Goal: Task Accomplishment & Management: Complete application form

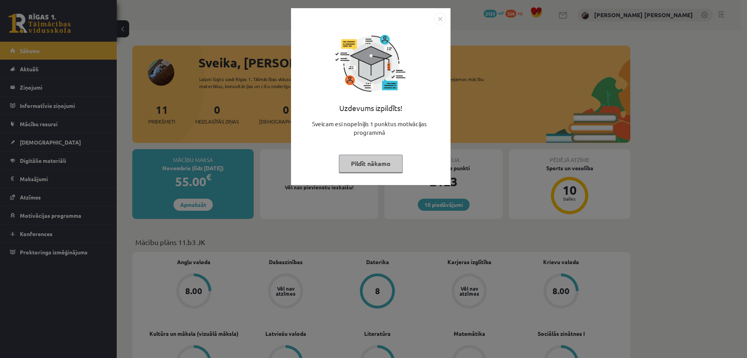
click at [376, 158] on button "Pildīt nākamo" at bounding box center [371, 163] width 64 height 18
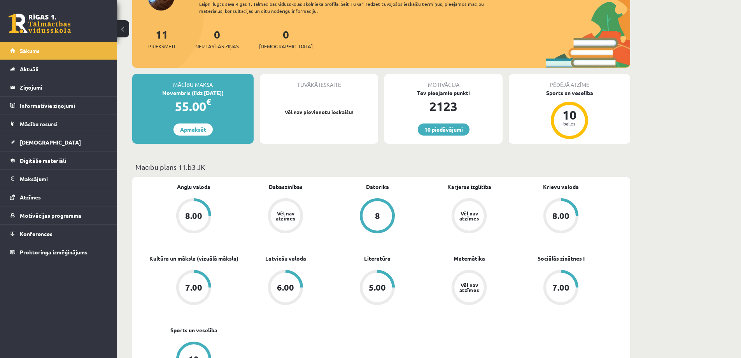
scroll to position [117, 0]
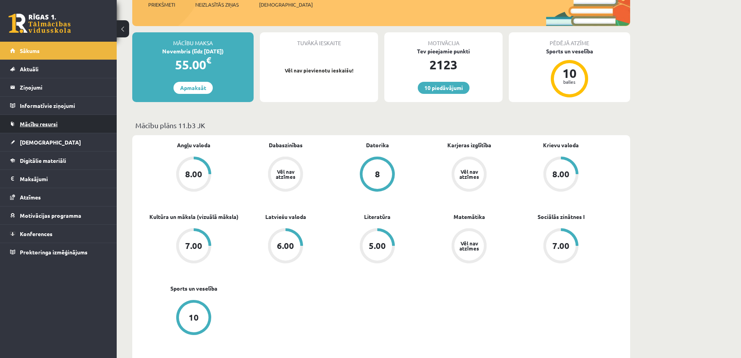
click at [38, 125] on span "Mācību resursi" at bounding box center [39, 123] width 38 height 7
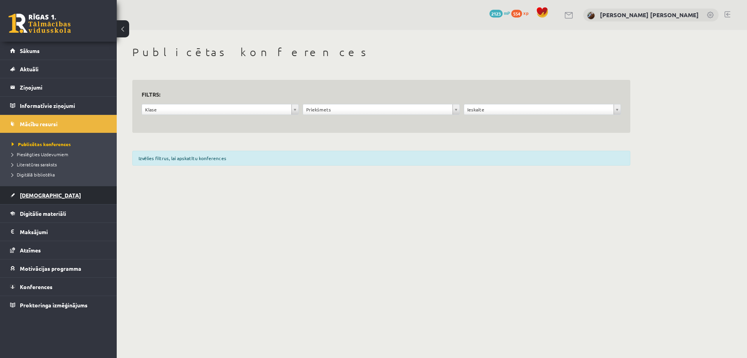
click at [32, 195] on span "[DEMOGRAPHIC_DATA]" at bounding box center [50, 194] width 61 height 7
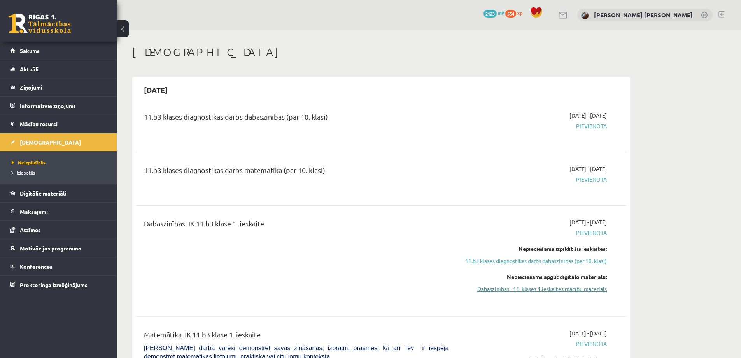
click at [501, 290] on link "Dabaszinības - 11. klases 1.ieskaites mācību materiāls" at bounding box center [533, 288] width 147 height 8
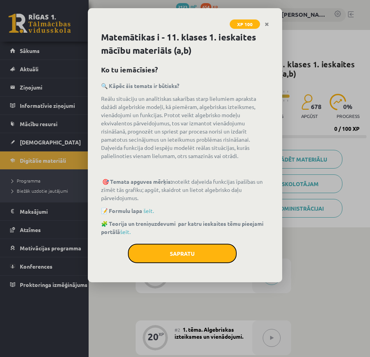
click at [197, 251] on button "Sapratu" at bounding box center [182, 253] width 109 height 19
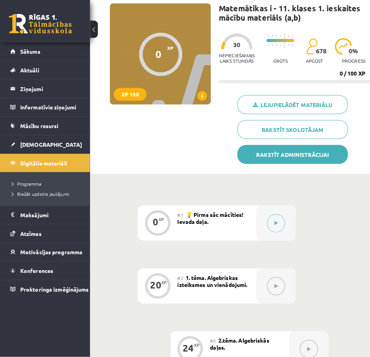
scroll to position [78, 0]
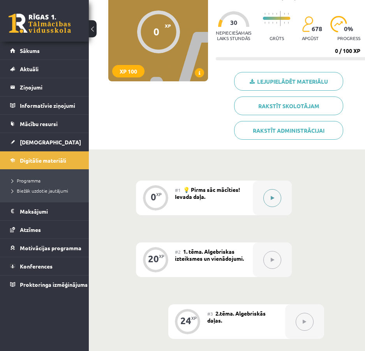
click at [276, 197] on button at bounding box center [272, 198] width 18 height 18
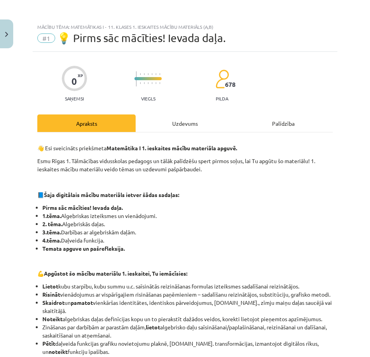
click at [195, 121] on div "Uzdevums" at bounding box center [185, 123] width 98 height 18
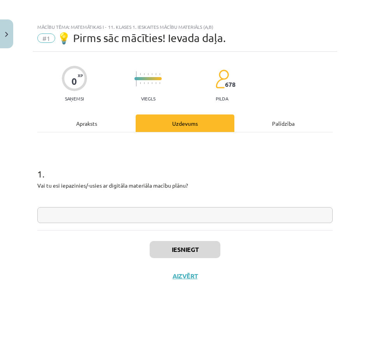
click at [133, 217] on input "text" at bounding box center [185, 215] width 296 height 16
type input "****"
click at [192, 251] on button "Iesniegt" at bounding box center [185, 249] width 71 height 17
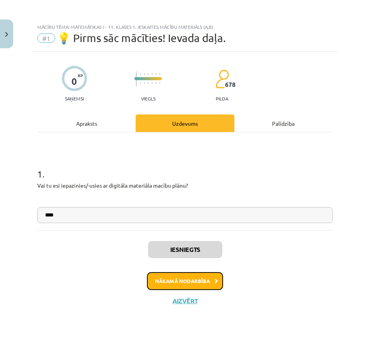
click at [185, 279] on button "Nākamā nodarbība" at bounding box center [185, 281] width 76 height 18
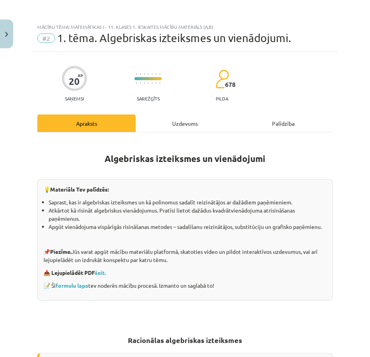
click at [183, 124] on div "Uzdevums" at bounding box center [185, 123] width 98 height 18
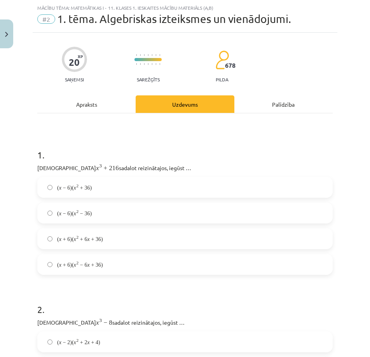
scroll to position [19, 0]
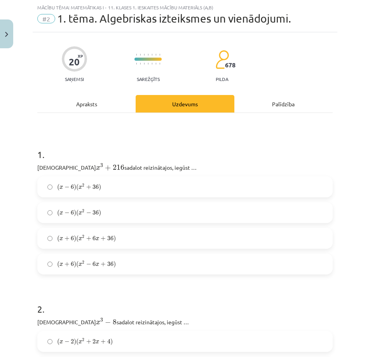
click at [23, 165] on div "Mācību tēma: Matemātikas i - 11. klases 1. ieskaites mācību materiāls (a,b) #2 …" at bounding box center [185, 178] width 370 height 357
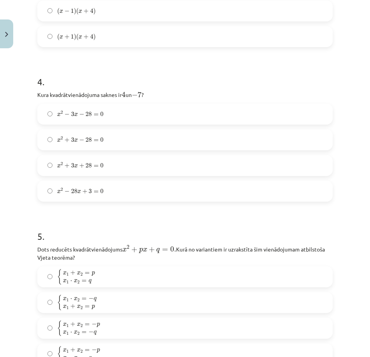
scroll to position [654, 0]
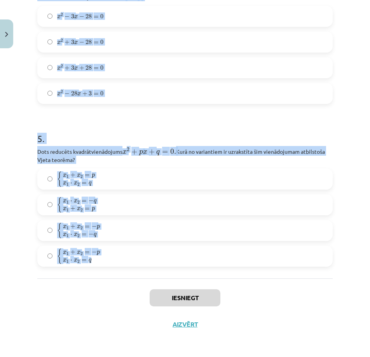
drag, startPoint x: 29, startPoint y: 162, endPoint x: 300, endPoint y: 260, distance: 287.9
click at [300, 260] on div "Mācību tēma: Matemātikas i - 11. klases 1. ieskaites mācību materiāls (a,b) #2 …" at bounding box center [185, 178] width 370 height 357
copy form "Izteiksmi x 3 + 216 x 3 + 216 sadalot reizinātajos, iegūst … ( x − 6 ) ( x 2 + …"
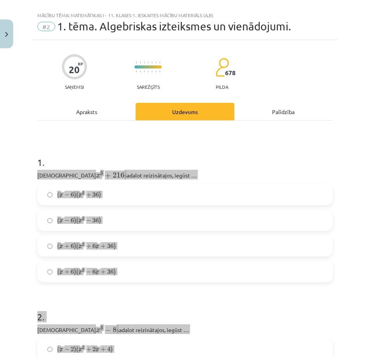
scroll to position [0, 0]
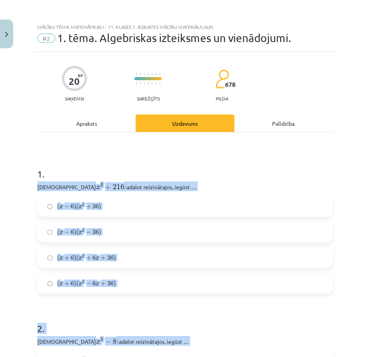
click at [11, 200] on div "Mācību tēma: Matemātikas i - 11. klases 1. ieskaites mācību materiāls (a,b) #2 …" at bounding box center [185, 178] width 370 height 357
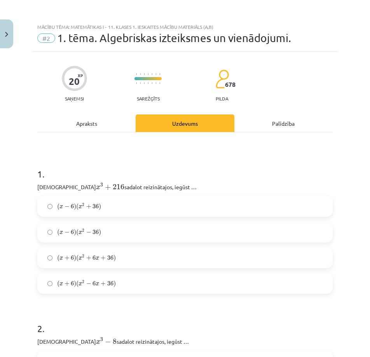
click at [109, 207] on label "( x − 6 ) ( x 2 + 36 ) ( x − 6 ) ( x 2 + 36 )" at bounding box center [185, 206] width 294 height 19
click at [109, 258] on span "36" at bounding box center [110, 257] width 6 height 5
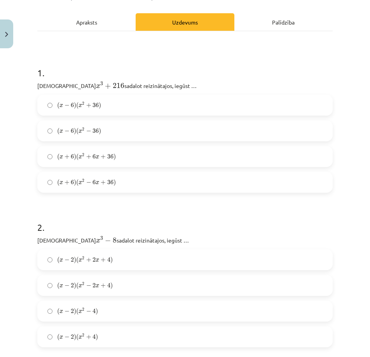
scroll to position [117, 0]
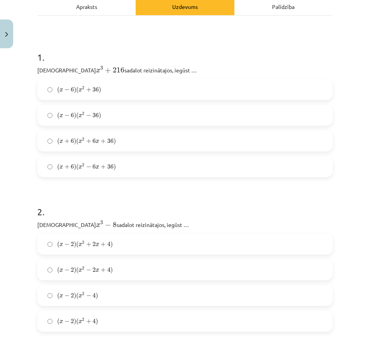
click at [102, 246] on span "+" at bounding box center [103, 244] width 5 height 5
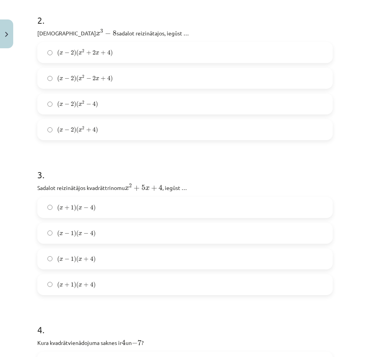
scroll to position [311, 0]
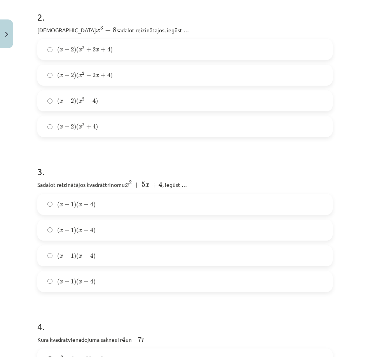
click at [96, 280] on span ")" at bounding box center [94, 281] width 2 height 7
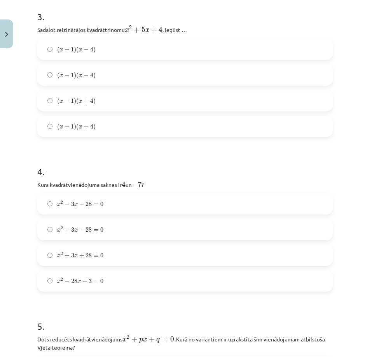
scroll to position [467, 0]
click at [85, 202] on span "x 2 − 3 x − 28 = 0" at bounding box center [80, 203] width 46 height 6
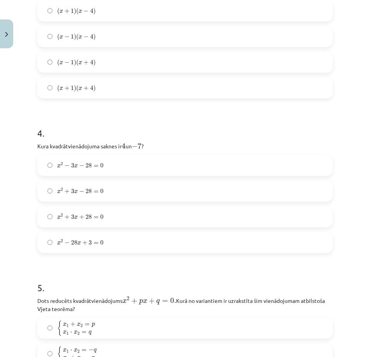
scroll to position [654, 0]
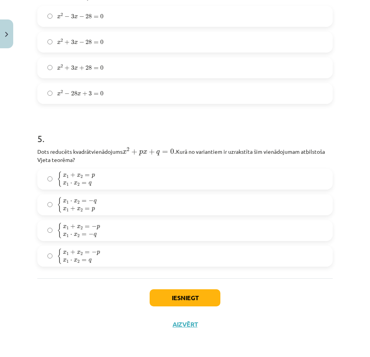
click at [119, 179] on label "{ x 1 + x 2 = p x 1 ⋅ x 2 = q { x 1 + x 2 = p x 1 ⋅ x 2 = q" at bounding box center [185, 178] width 294 height 19
click at [193, 295] on button "Iesniegt" at bounding box center [185, 297] width 71 height 17
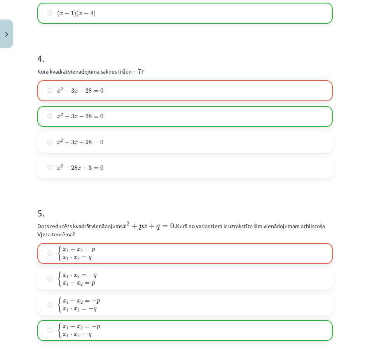
scroll to position [615, 0]
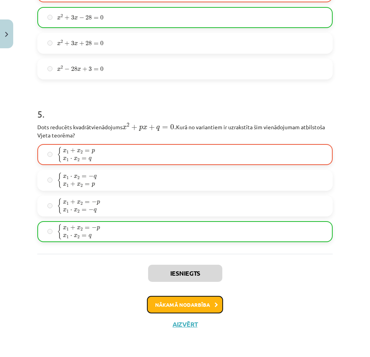
click at [174, 300] on button "Nākamā nodarbība" at bounding box center [185, 305] width 76 height 18
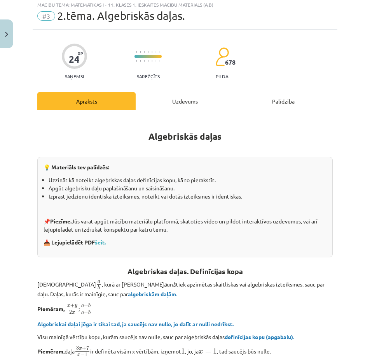
scroll to position [19, 0]
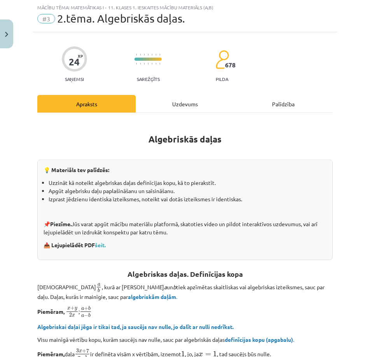
click at [184, 96] on div "Uzdevums" at bounding box center [185, 104] width 98 height 18
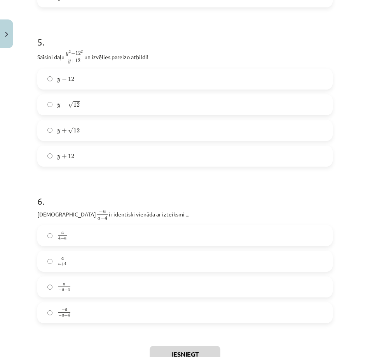
scroll to position [816, 0]
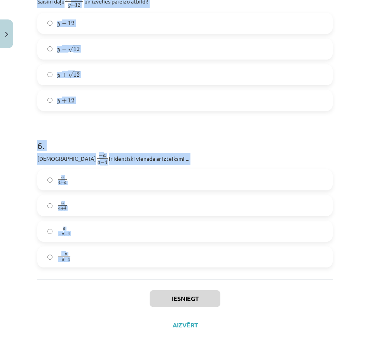
drag, startPoint x: 28, startPoint y: 164, endPoint x: 284, endPoint y: 257, distance: 272.1
click at [284, 257] on div "Mācību tēma: Matemātikas i - 11. klases 1. ieskaites mācību materiāls (a,b) #3 …" at bounding box center [185, 178] width 370 height 357
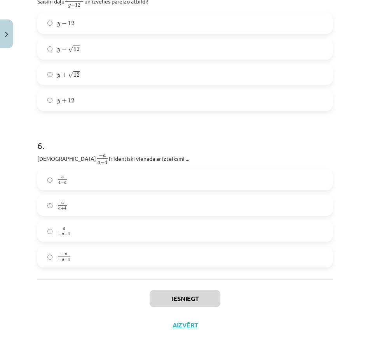
drag, startPoint x: 222, startPoint y: 247, endPoint x: 80, endPoint y: 270, distance: 144.3
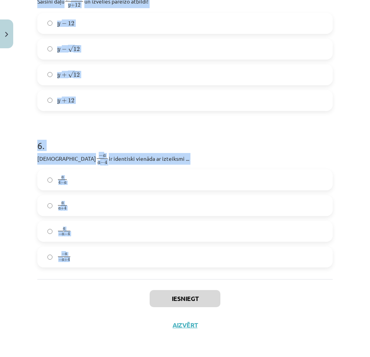
drag, startPoint x: 27, startPoint y: 183, endPoint x: 245, endPoint y: 258, distance: 230.4
click at [245, 258] on div "Mācību tēma: Matemātikas i - 11. klases 1. ieskaites mācību materiāls (a,b) #3 …" at bounding box center [185, 178] width 370 height 357
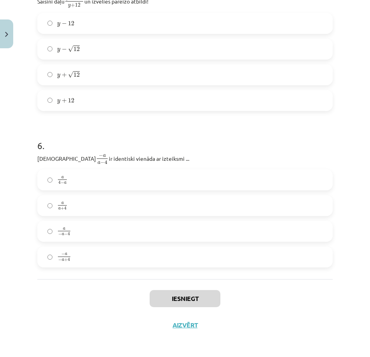
drag, startPoint x: 109, startPoint y: 253, endPoint x: 89, endPoint y: 277, distance: 31.5
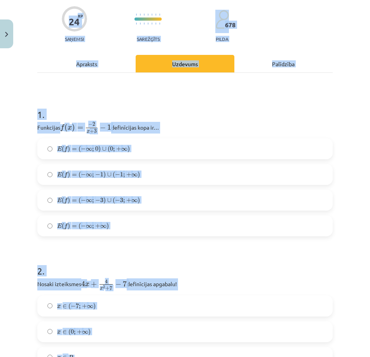
scroll to position [0, 0]
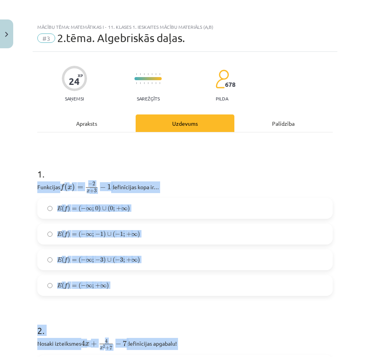
drag, startPoint x: 95, startPoint y: 272, endPoint x: 30, endPoint y: 193, distance: 102.8
click at [30, 193] on div "Mācību tēma: Matemātikas i - 11. klases 1. ieskaites mācību materiāls (a,b) #3 …" at bounding box center [185, 178] width 370 height 357
copy form "Funkcijas f ( x ) = − 2 x + 3 − 1 f ( x ) = − 2 x + 3 − 1 definīcijas kopa ir… …"
click at [19, 204] on div "Mācību tēma: Matemātikas i - 11. klases 1. ieskaites mācību materiāls (a,b) #3 …" at bounding box center [185, 178] width 370 height 357
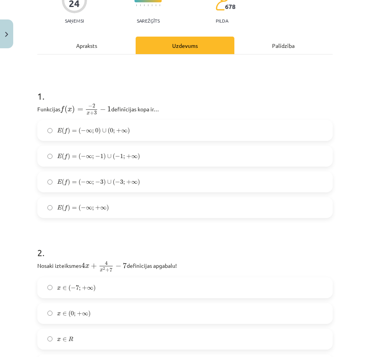
scroll to position [38, 0]
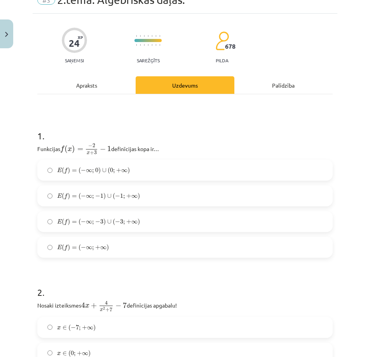
click at [165, 242] on label "E ( f ) = ( − ∞ ; + ∞ ) E ( f ) = ( − ∞ ; + ∞ )" at bounding box center [185, 246] width 294 height 19
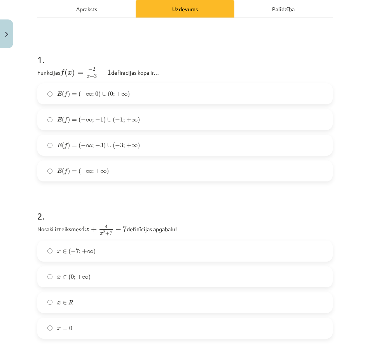
scroll to position [116, 0]
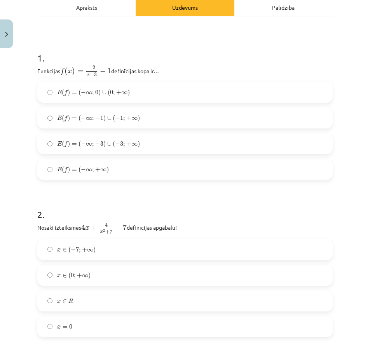
click at [80, 296] on label "x ∈ R x ∈ R" at bounding box center [185, 300] width 294 height 19
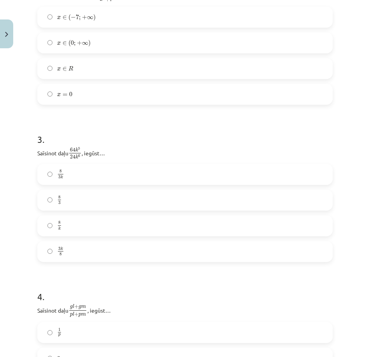
scroll to position [349, 0]
click at [97, 173] on label "8 3 k 8 3 k" at bounding box center [185, 172] width 294 height 19
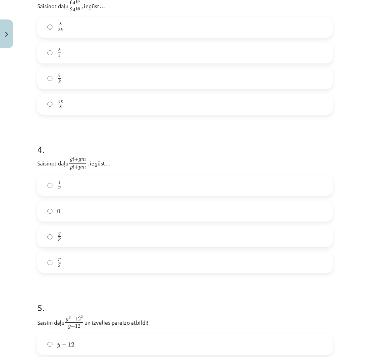
scroll to position [505, 0]
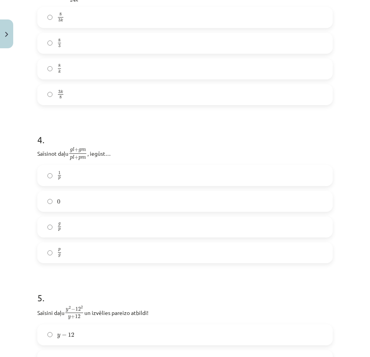
click at [83, 227] on label "g p g p" at bounding box center [185, 226] width 294 height 19
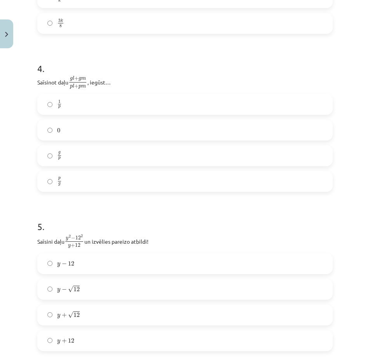
scroll to position [622, 0]
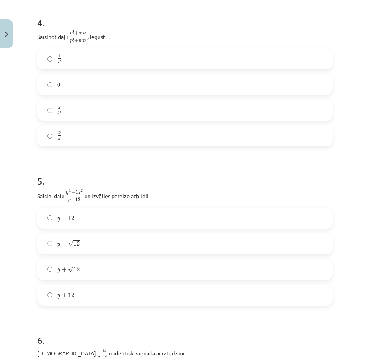
click at [85, 274] on label "y + √ 12 y + 12" at bounding box center [185, 269] width 294 height 19
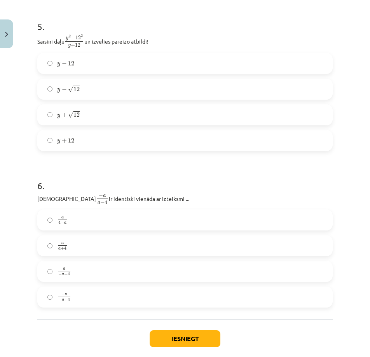
scroll to position [777, 0]
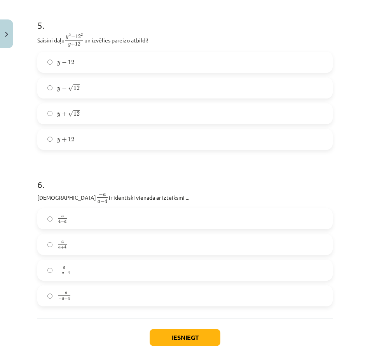
click at [88, 221] on label "a 4 − a a 4 − a" at bounding box center [185, 218] width 294 height 19
click at [184, 334] on button "Iesniegt" at bounding box center [185, 337] width 71 height 17
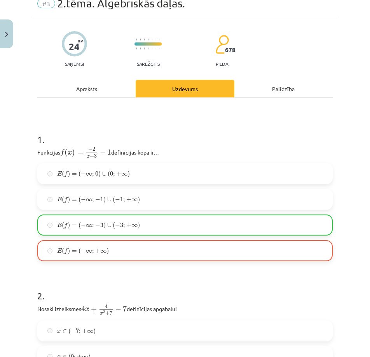
scroll to position [0, 0]
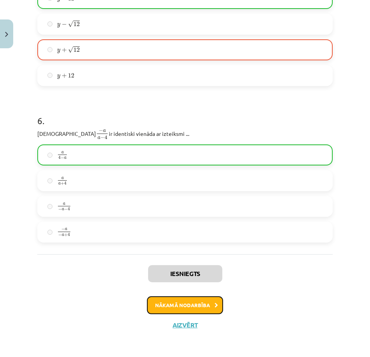
click at [193, 304] on button "Nākamā nodarbība" at bounding box center [185, 305] width 76 height 18
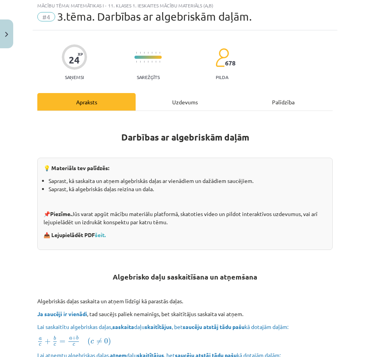
scroll to position [19, 0]
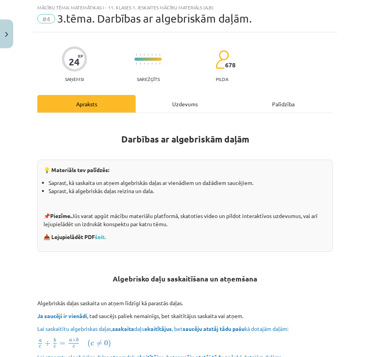
click at [183, 98] on div "Uzdevums" at bounding box center [185, 104] width 98 height 18
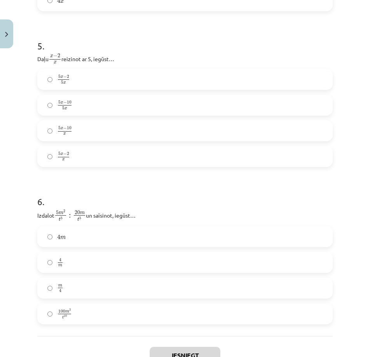
scroll to position [811, 0]
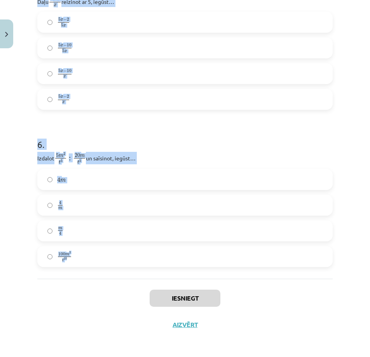
drag, startPoint x: 28, startPoint y: 123, endPoint x: 227, endPoint y: 261, distance: 242.3
click at [227, 261] on div "Mācību tēma: Matemātikas i - 11. klases 1. ieskaites mācību materiāls (a,b) #4 …" at bounding box center [185, 178] width 370 height 357
copy form "Starpība 5 y + 1 m − y − 3 m 5 y + 1 m − y − 3 m vienāda ar 4 y − 1 4 y − 1 4 y…"
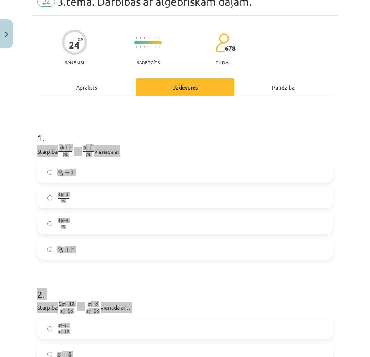
scroll to position [33, 0]
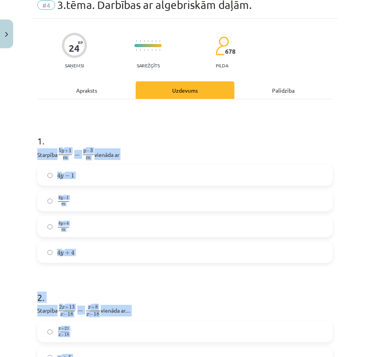
click at [7, 196] on div "Mācību tēma: Matemātikas i - 11. klases 1. ieskaites mācību materiāls (a,b) #4 …" at bounding box center [185, 178] width 370 height 357
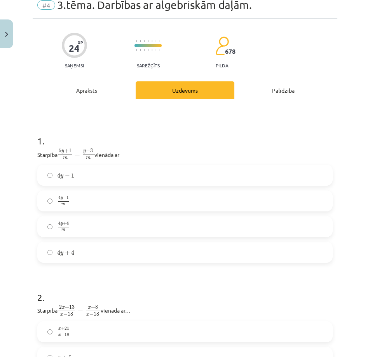
click at [75, 253] on label "4 y + 4 4 y + 4" at bounding box center [185, 251] width 294 height 19
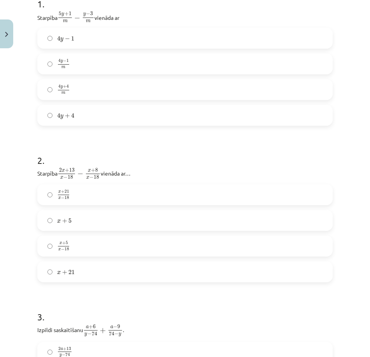
scroll to position [189, 0]
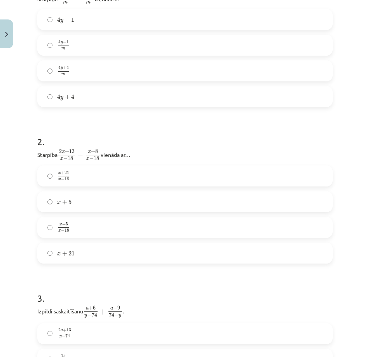
click at [78, 176] on label "x + 21 x − 18 x + 21 x − 18" at bounding box center [185, 175] width 294 height 19
click at [72, 228] on label "x + 5 x − 18 x + 5 x − 18" at bounding box center [185, 227] width 294 height 19
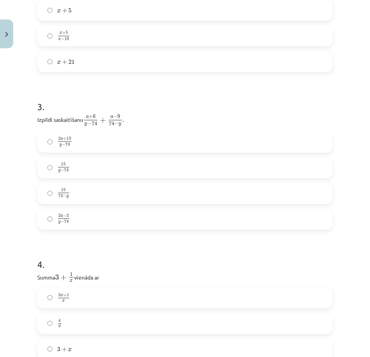
scroll to position [383, 0]
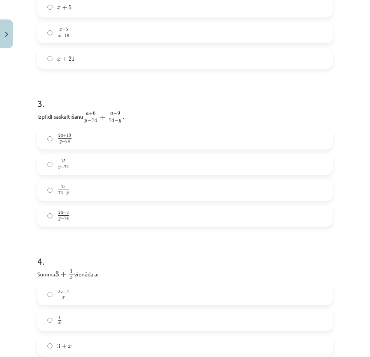
click at [74, 216] on label "2 a − 3 y − 74 2 a − 3 y − 74" at bounding box center [185, 215] width 294 height 19
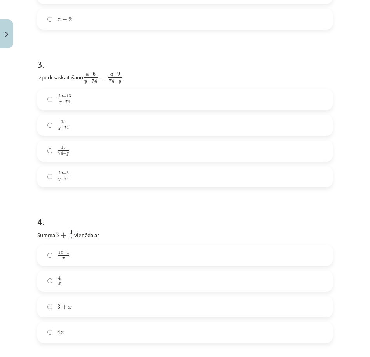
scroll to position [461, 0]
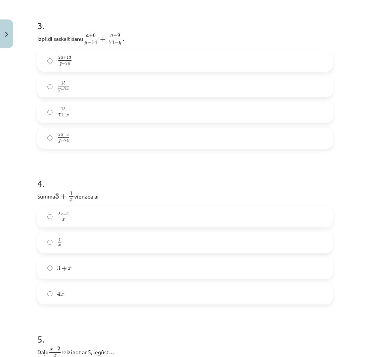
click at [67, 221] on span "3 x + 1 x 3 x + 1 x" at bounding box center [63, 216] width 13 height 9
click at [76, 266] on label "3 + x 3 + x" at bounding box center [185, 267] width 294 height 19
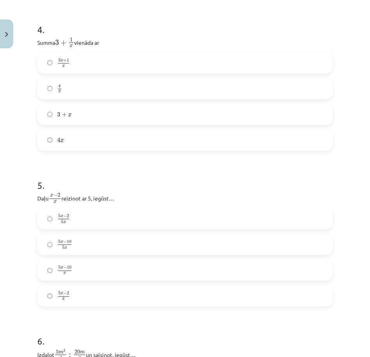
scroll to position [617, 0]
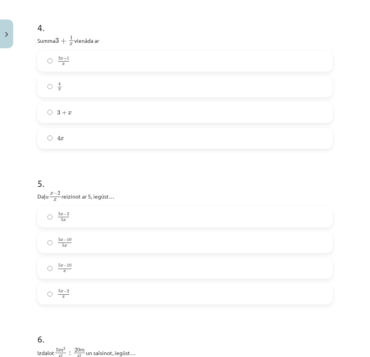
click at [78, 267] on label "5 x − 10 x 5 x − 10 x" at bounding box center [185, 267] width 294 height 19
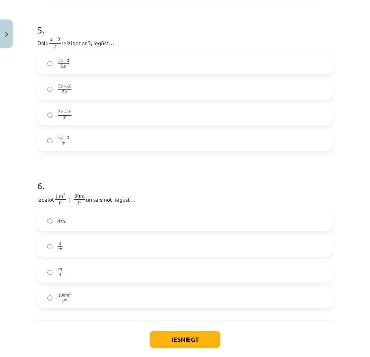
scroll to position [772, 0]
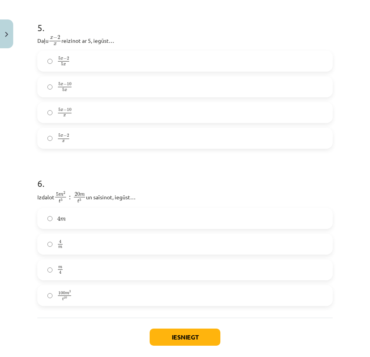
click at [82, 270] on label "m 4 m 4" at bounding box center [185, 269] width 294 height 19
click at [175, 331] on button "Iesniegt" at bounding box center [185, 336] width 71 height 17
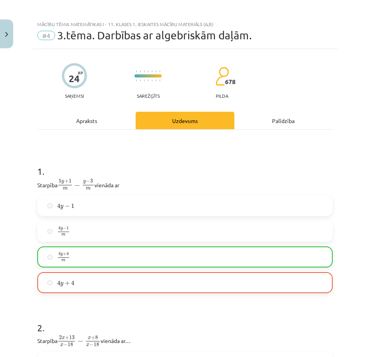
scroll to position [0, 0]
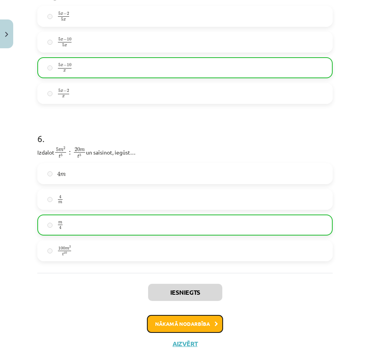
click at [173, 321] on button "Nākamā nodarbība" at bounding box center [185, 324] width 76 height 18
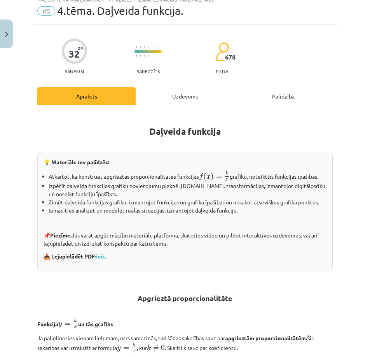
scroll to position [19, 0]
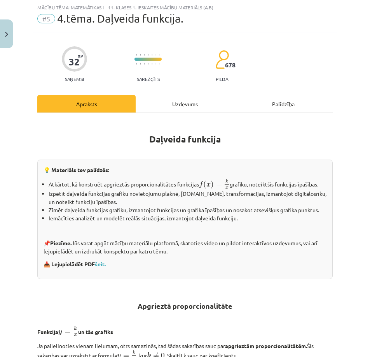
click at [188, 107] on div "Uzdevums" at bounding box center [185, 104] width 98 height 18
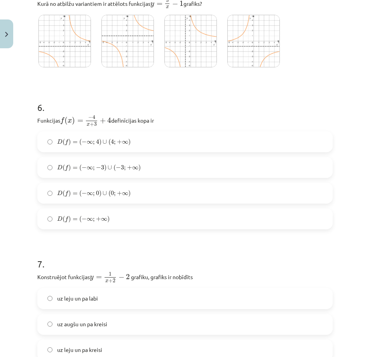
scroll to position [968, 0]
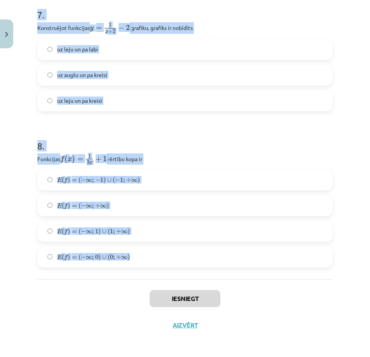
drag, startPoint x: 30, startPoint y: 164, endPoint x: 282, endPoint y: 254, distance: 267.7
click at [282, 254] on div "Mācību tēma: Matemātikas i - 11. klases 1. ieskaites mācību materiāls (a,b) #5 …" at bounding box center [185, 178] width 370 height 357
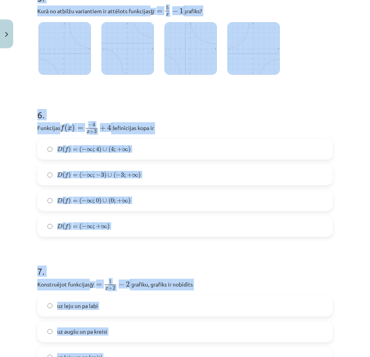
scroll to position [695, 0]
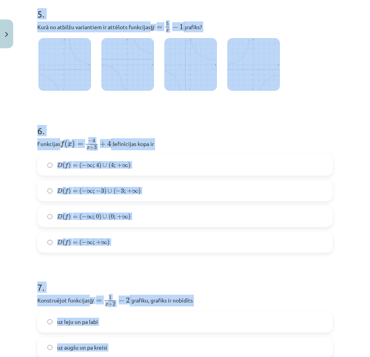
drag, startPoint x: 174, startPoint y: 297, endPoint x: 154, endPoint y: 301, distance: 20.6
copy form "Kurā gadījumā doti apgriezti proporcionāli lielumi? Kustības ātrums un ceļā pav…"
click at [5, 269] on div "Mācību tēma: Matemātikas i - 11. klases 1. ieskaites mācību materiāls (a,b) #5 …" at bounding box center [185, 178] width 370 height 357
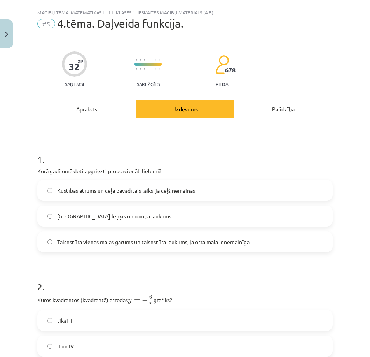
scroll to position [39, 0]
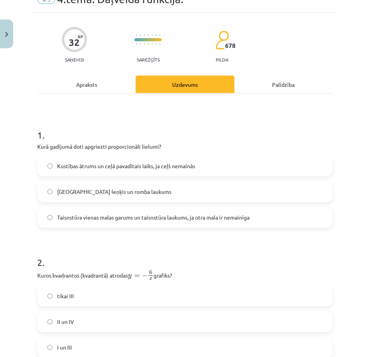
click at [126, 167] on span "Kustības ātrums un ceļā pavadītais laiks, ja ceļš nemainās" at bounding box center [126, 166] width 138 height 8
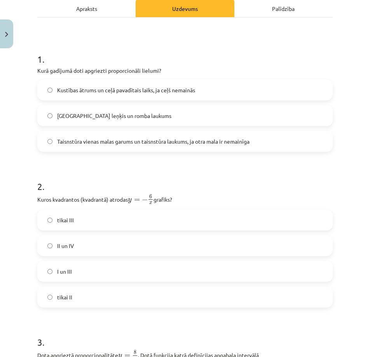
scroll to position [117, 0]
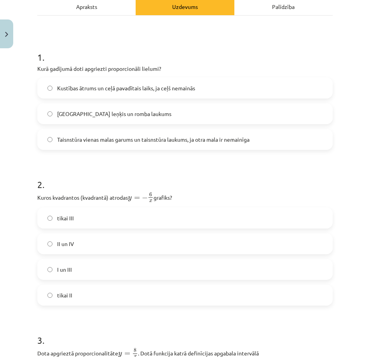
click at [62, 244] on span "II un IV" at bounding box center [65, 244] width 17 height 8
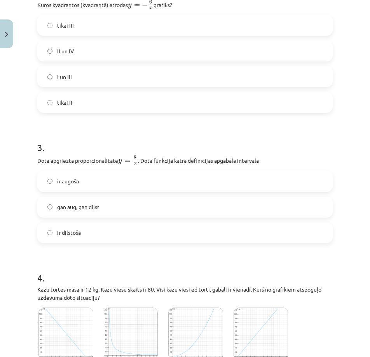
scroll to position [311, 0]
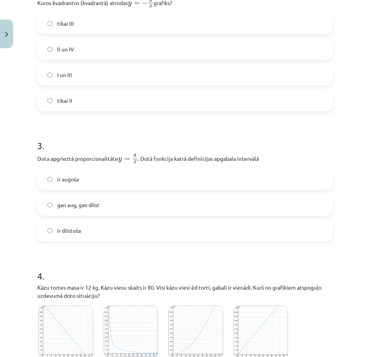
click at [66, 230] on span "ir dilstoša" at bounding box center [69, 230] width 24 height 8
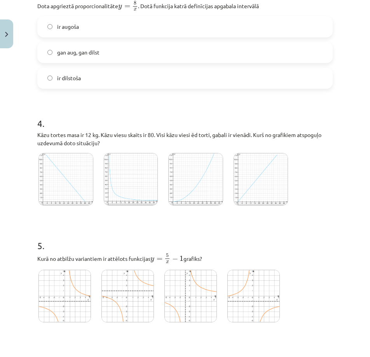
scroll to position [467, 0]
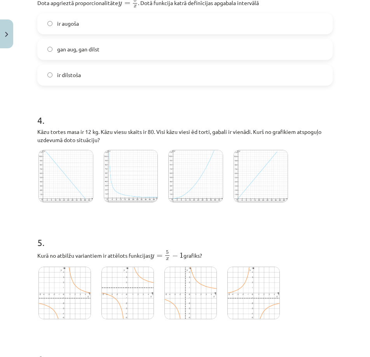
click at [133, 188] on img at bounding box center [131, 176] width 54 height 53
click at [135, 288] on img at bounding box center [128, 293] width 53 height 53
click at [113, 296] on img at bounding box center [128, 293] width 53 height 53
click at [57, 298] on img at bounding box center [65, 293] width 53 height 53
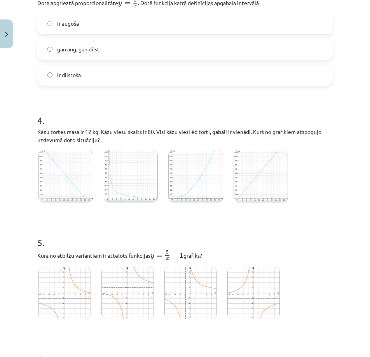
click at [57, 298] on img at bounding box center [65, 293] width 53 height 53
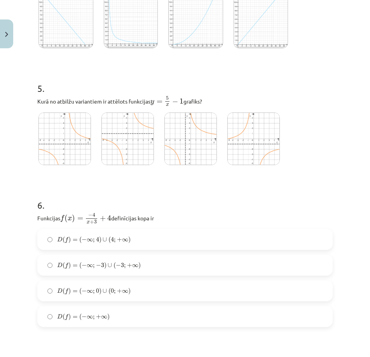
scroll to position [623, 0]
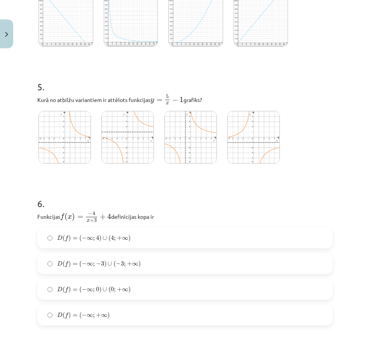
click at [116, 309] on label "D ( f ) = ( − ∞ ; + ∞ ) D ( f ) = ( − ∞ ; + ∞ )" at bounding box center [185, 314] width 294 height 19
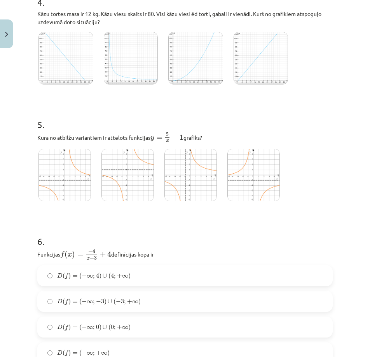
scroll to position [584, 0]
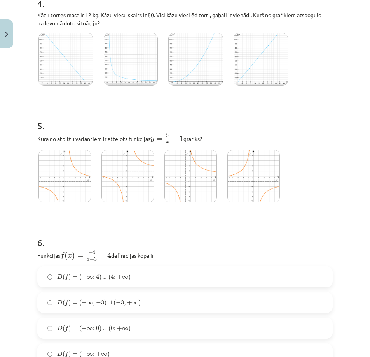
click at [116, 183] on img at bounding box center [128, 176] width 53 height 53
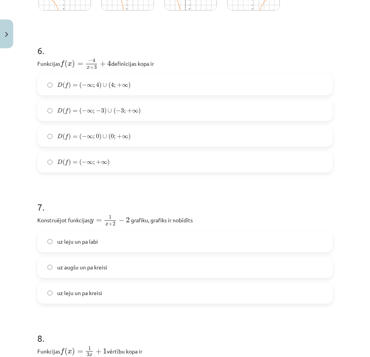
scroll to position [778, 0]
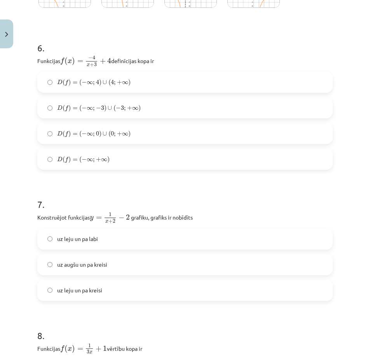
click at [93, 263] on span "uz augšu un pa kreisi" at bounding box center [82, 264] width 50 height 8
click at [78, 288] on span "uz leju un pa kreisi" at bounding box center [79, 290] width 45 height 8
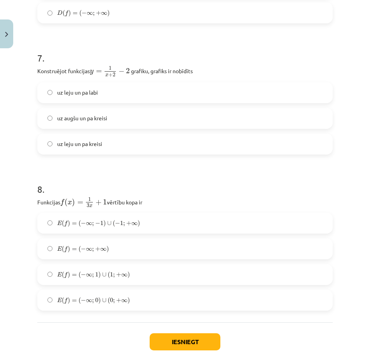
scroll to position [934, 0]
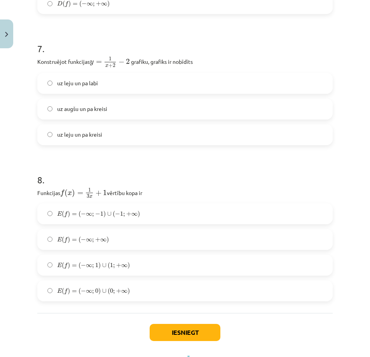
click at [128, 241] on label "E ( f ) = ( − ∞ ; + ∞ ) E ( f ) = ( − ∞ ; + ∞ )" at bounding box center [185, 239] width 294 height 19
click at [176, 329] on button "Iesniegt" at bounding box center [185, 332] width 71 height 17
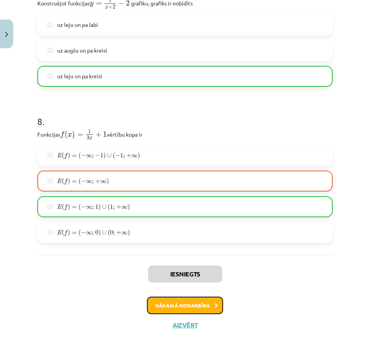
click at [183, 302] on button "Nākamā nodarbība" at bounding box center [185, 306] width 76 height 18
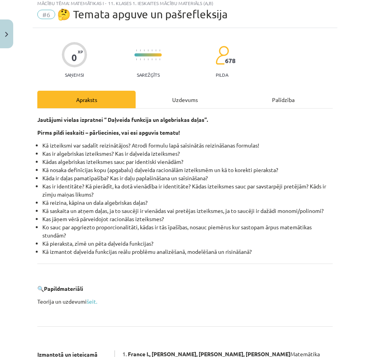
scroll to position [19, 0]
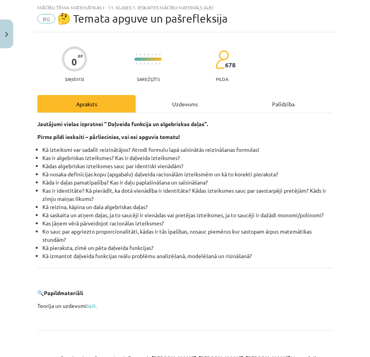
click at [190, 109] on div "Uzdevums" at bounding box center [185, 104] width 98 height 18
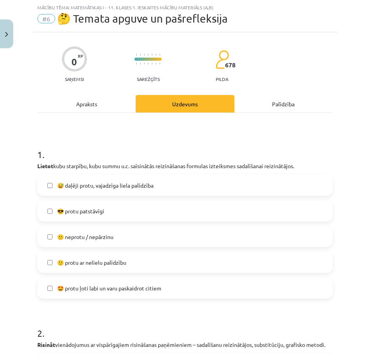
click at [94, 236] on span "😕 neprotu / nepārzinu" at bounding box center [85, 237] width 56 height 8
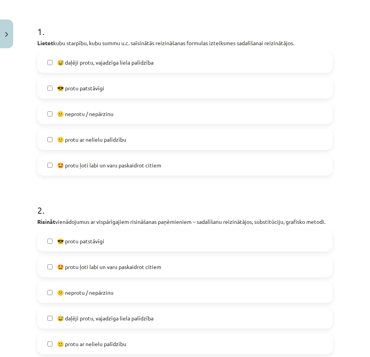
scroll to position [175, 0]
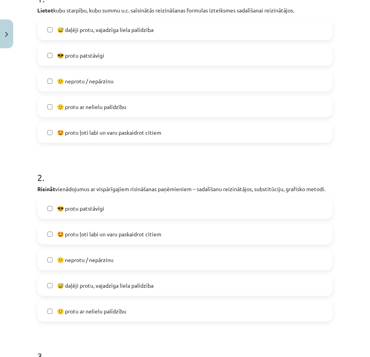
drag, startPoint x: 98, startPoint y: 264, endPoint x: 109, endPoint y: 255, distance: 13.5
click at [98, 264] on span "😕 neprotu / nepārzinu" at bounding box center [85, 260] width 56 height 8
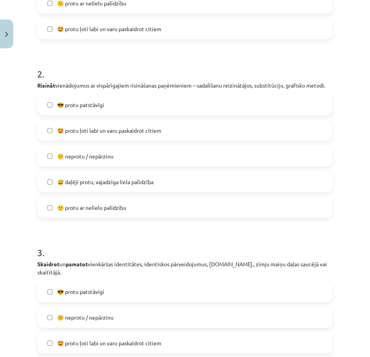
scroll to position [331, 0]
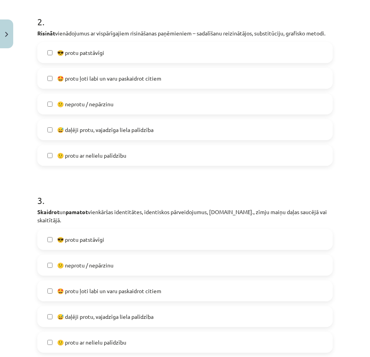
click at [102, 261] on span "😕 neprotu / nepārzinu" at bounding box center [85, 265] width 56 height 8
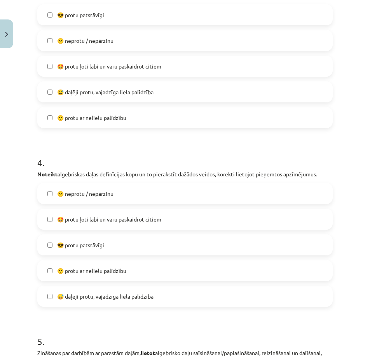
scroll to position [564, 0]
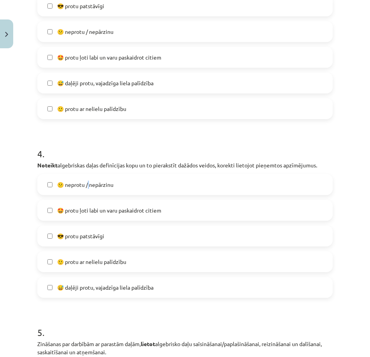
click at [90, 185] on span "😕 neprotu / nepārzinu" at bounding box center [85, 185] width 56 height 8
click at [108, 184] on span "😕 neprotu / nepārzinu" at bounding box center [85, 185] width 56 height 8
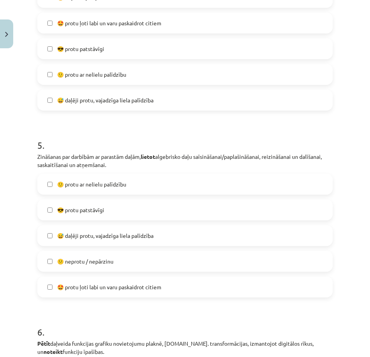
scroll to position [798, 0]
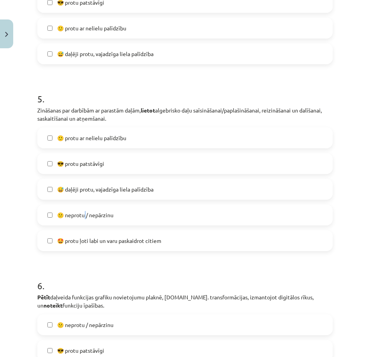
click at [87, 218] on span "😕 neprotu / nepārzinu" at bounding box center [85, 215] width 56 height 8
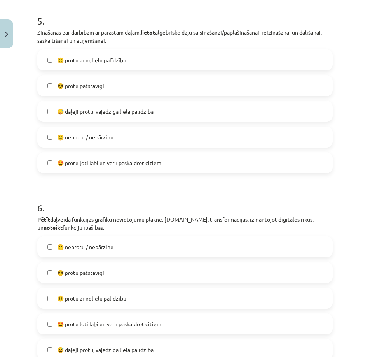
click at [83, 242] on label "😕 neprotu / nepārzinu" at bounding box center [185, 246] width 294 height 19
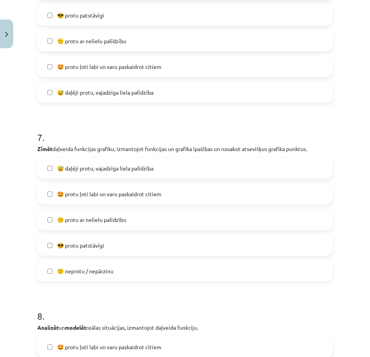
scroll to position [1148, 0]
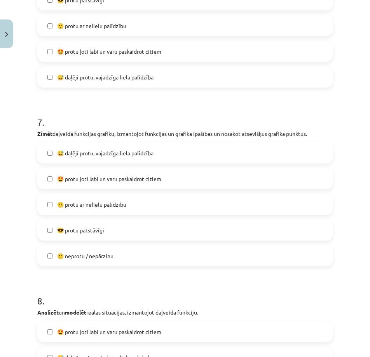
click at [78, 252] on span "😕 neprotu / nepārzinu" at bounding box center [85, 256] width 56 height 8
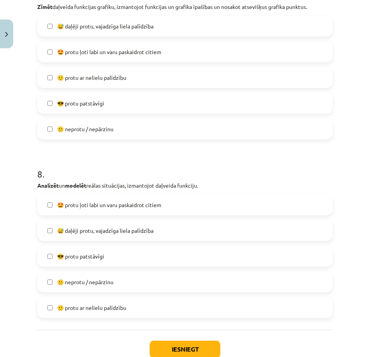
scroll to position [1304, 0]
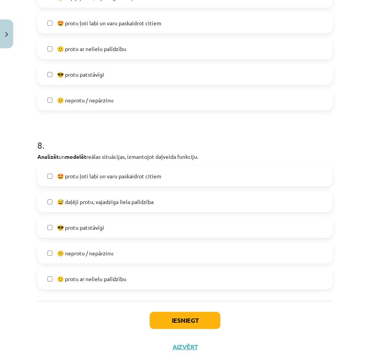
click at [88, 246] on label "😕 neprotu / nepārzinu" at bounding box center [185, 252] width 294 height 19
click at [190, 315] on button "Iesniegt" at bounding box center [185, 320] width 71 height 17
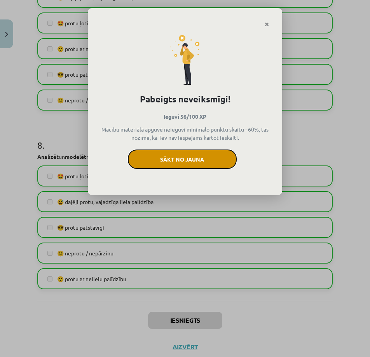
click at [196, 158] on button "Sākt no jauna" at bounding box center [182, 158] width 109 height 19
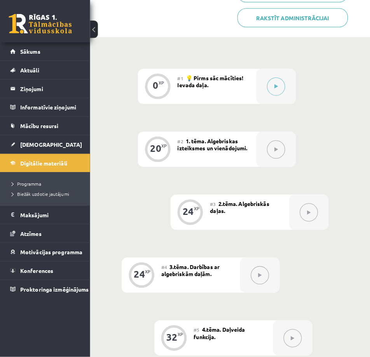
scroll to position [195, 0]
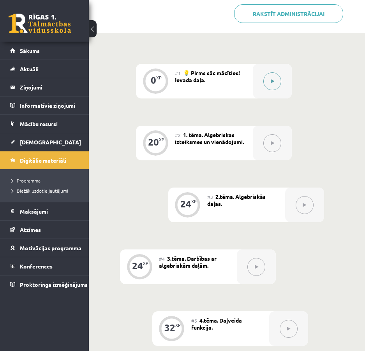
click at [262, 78] on div at bounding box center [272, 81] width 39 height 35
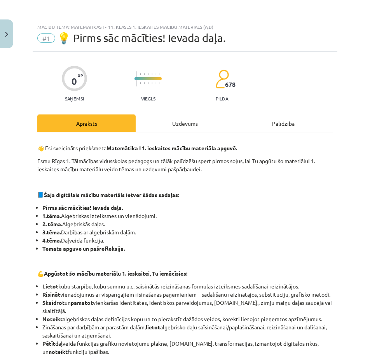
click at [191, 118] on div "Uzdevums" at bounding box center [185, 123] width 98 height 18
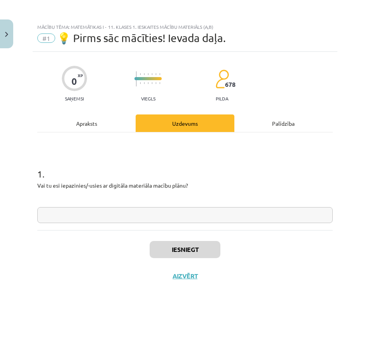
click at [74, 211] on input "text" at bounding box center [185, 215] width 296 height 16
type input "***"
click at [179, 249] on button "Iesniegt" at bounding box center [185, 249] width 71 height 17
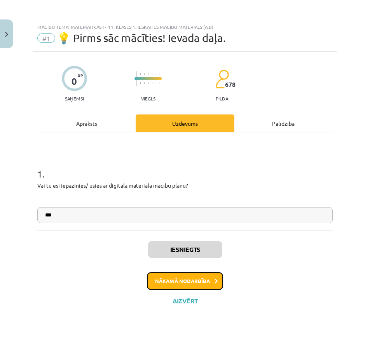
click at [187, 281] on button "Nākamā nodarbība" at bounding box center [185, 281] width 76 height 18
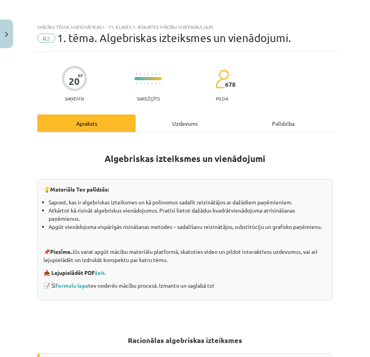
click at [185, 126] on div "Uzdevums" at bounding box center [185, 123] width 98 height 18
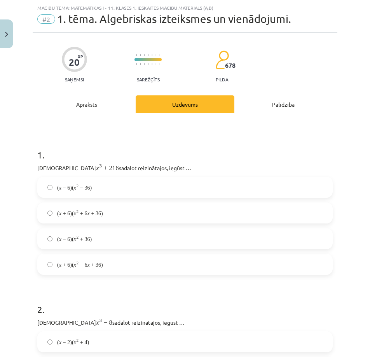
scroll to position [19, 0]
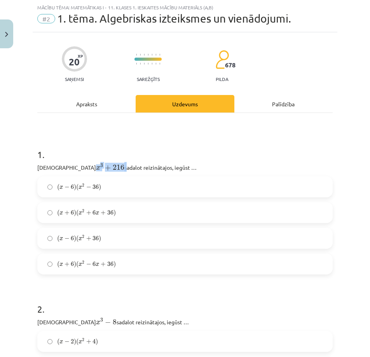
drag, startPoint x: 60, startPoint y: 167, endPoint x: 90, endPoint y: 167, distance: 30.0
click at [90, 167] on p "Izteiksmi x 3 + 216 x 3 + 216 sadalot reizinātajos, iegūst …" at bounding box center [185, 167] width 296 height 10
click at [113, 168] on span "216" at bounding box center [119, 167] width 12 height 5
drag, startPoint x: 91, startPoint y: 164, endPoint x: 60, endPoint y: 167, distance: 31.3
click at [60, 167] on p "Izteiksmi x 3 + 216 x 3 + 216 sadalot reizinātajos, iegūst …" at bounding box center [185, 167] width 296 height 10
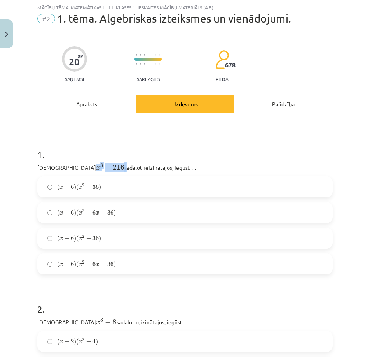
click at [113, 165] on span "216" at bounding box center [119, 167] width 12 height 5
drag, startPoint x: 91, startPoint y: 165, endPoint x: 61, endPoint y: 162, distance: 29.7
click at [61, 162] on p "Izteiksmi x 3 + 216 x 3 + 216 sadalot reizinātajos, iegūst …" at bounding box center [185, 167] width 296 height 10
click at [113, 166] on span "216" at bounding box center [119, 167] width 12 height 5
drag, startPoint x: 87, startPoint y: 166, endPoint x: 62, endPoint y: 167, distance: 24.9
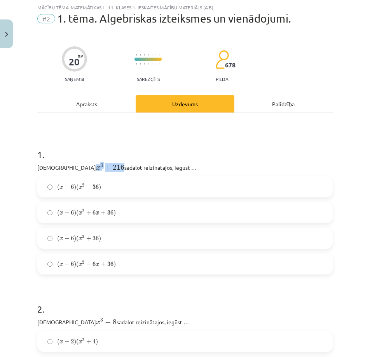
click at [96, 167] on span "x 3 + 216" at bounding box center [110, 166] width 28 height 7
click at [230, 163] on p "Izteiksmi x 3 + 216 x 3 + 216 sadalot reizinātajos, iegūst …" at bounding box center [185, 167] width 296 height 10
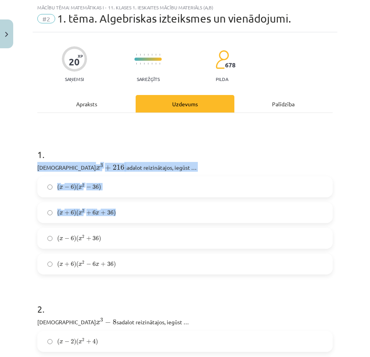
drag, startPoint x: 37, startPoint y: 167, endPoint x: 181, endPoint y: 207, distance: 150.0
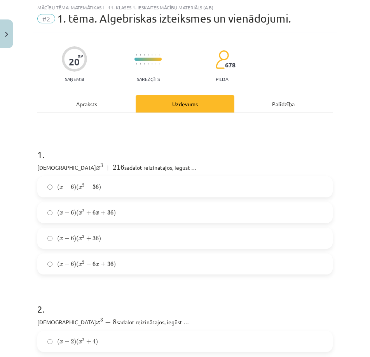
click at [272, 155] on h1 "1 ." at bounding box center [185, 147] width 296 height 24
click at [105, 264] on span "+" at bounding box center [103, 264] width 5 height 5
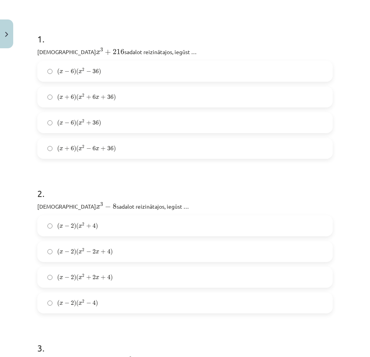
scroll to position [136, 0]
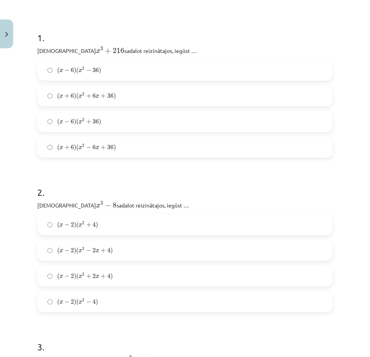
click at [138, 275] on label "( x − 2 ) ( x 2 + 2 x + 4 ) ( x − 2 ) ( x 2 + 2 x + 4 )" at bounding box center [185, 275] width 294 height 19
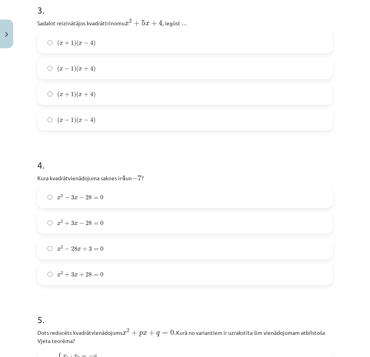
scroll to position [486, 0]
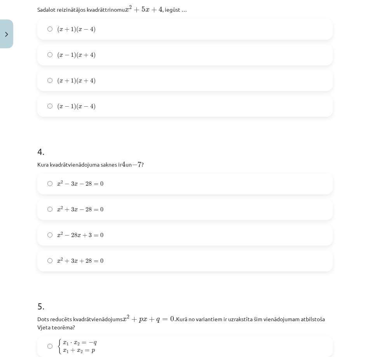
click at [83, 80] on span "( x + 1 ) ( x + 4 )" at bounding box center [76, 80] width 39 height 7
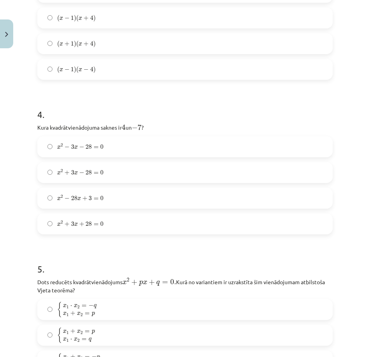
scroll to position [525, 0]
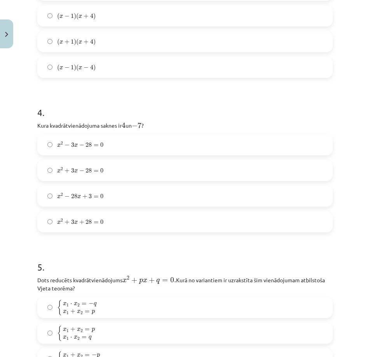
click at [89, 173] on span "28" at bounding box center [89, 170] width 6 height 5
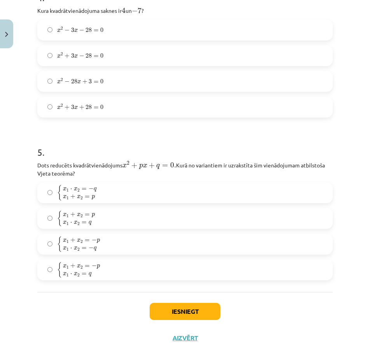
scroll to position [642, 0]
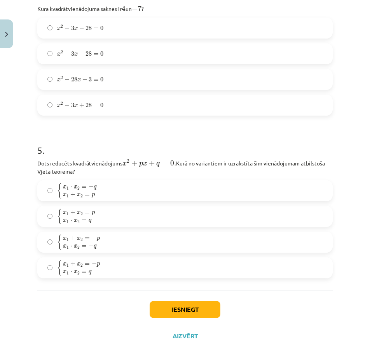
click at [101, 267] on span "{ x 1 + x 2 = − p x 1 ⋅ x 2 = q" at bounding box center [79, 268] width 44 height 16
click at [184, 307] on button "Iesniegt" at bounding box center [185, 309] width 71 height 17
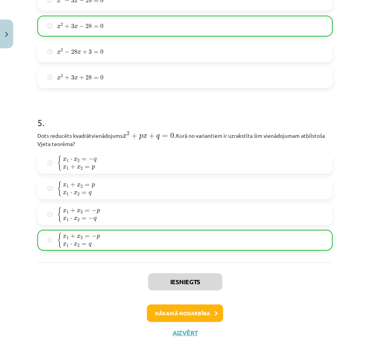
scroll to position [678, 0]
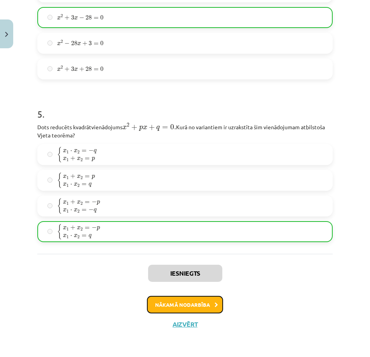
click at [188, 308] on button "Nākamā nodarbība" at bounding box center [185, 305] width 76 height 18
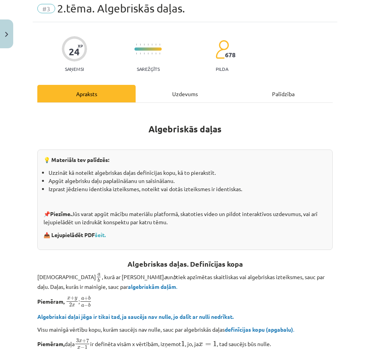
scroll to position [19, 0]
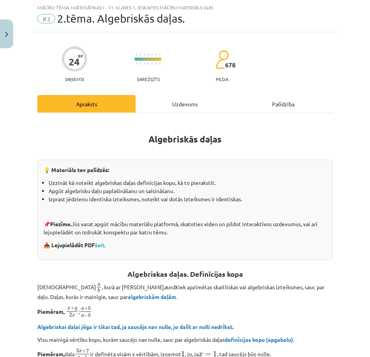
click at [166, 99] on div "Uzdevums" at bounding box center [185, 104] width 98 height 18
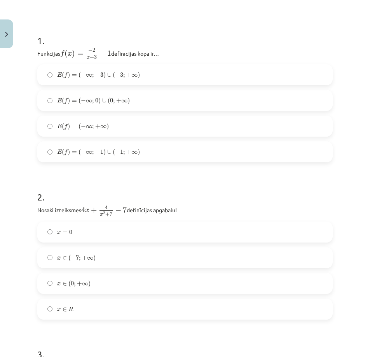
scroll to position [136, 0]
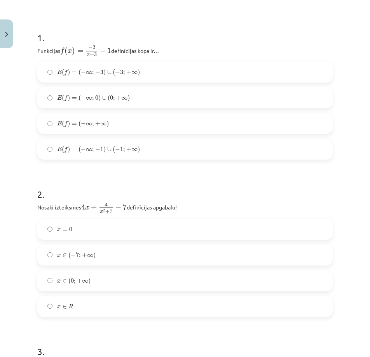
click at [96, 150] on span "−" at bounding box center [97, 149] width 5 height 5
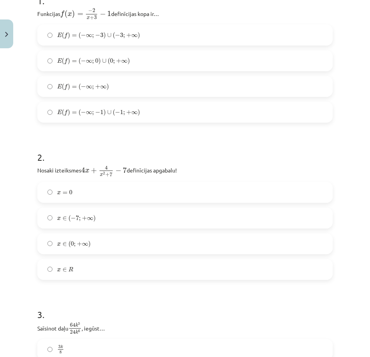
scroll to position [175, 0]
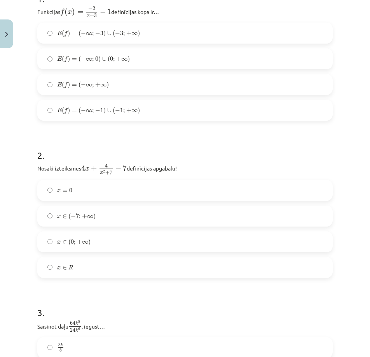
click at [93, 269] on label "x ∈ R x ∈ R" at bounding box center [185, 267] width 294 height 19
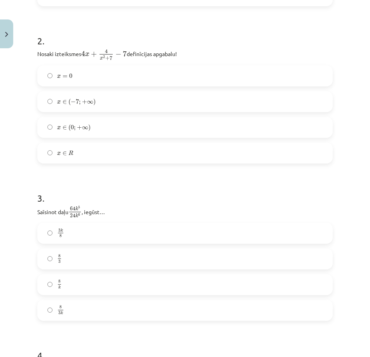
scroll to position [292, 0]
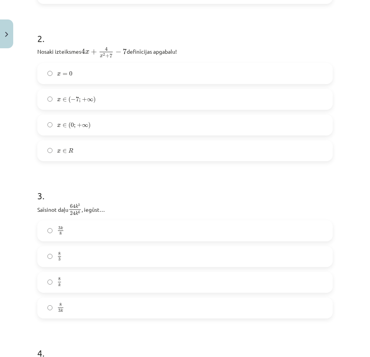
click at [70, 305] on label "8 3 k 8 3 k" at bounding box center [185, 307] width 294 height 19
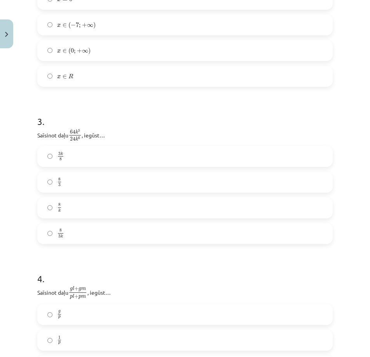
scroll to position [448, 0]
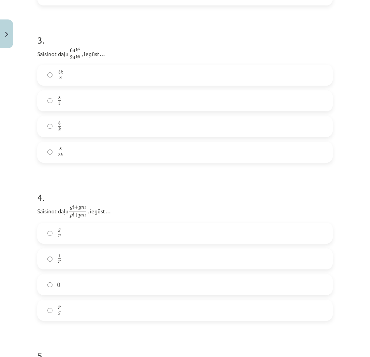
click at [72, 230] on label "g p g p" at bounding box center [185, 232] width 294 height 19
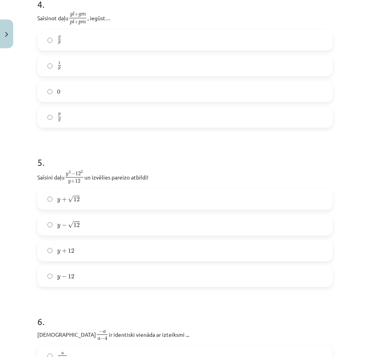
scroll to position [642, 0]
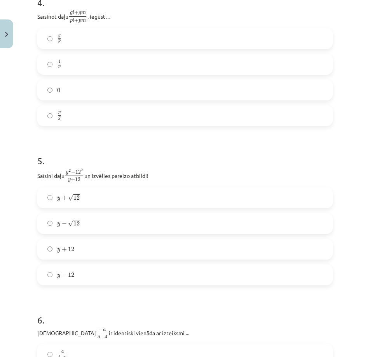
click at [88, 199] on label "y + √ 12 y + 12" at bounding box center [185, 197] width 294 height 19
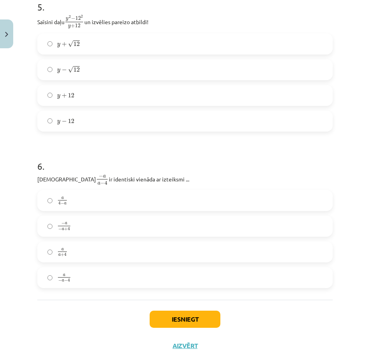
scroll to position [798, 0]
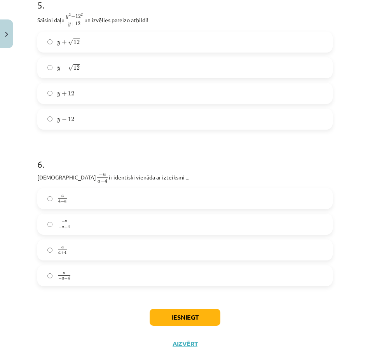
click at [83, 198] on label "a 4 − a a 4 − a" at bounding box center [185, 198] width 294 height 19
click at [199, 317] on button "Iesniegt" at bounding box center [185, 317] width 71 height 17
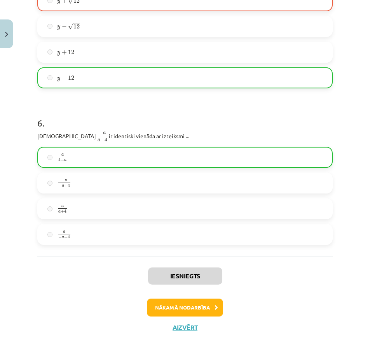
scroll to position [841, 0]
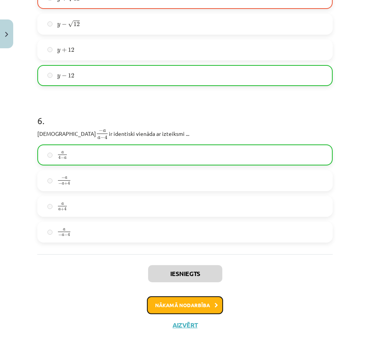
click at [185, 307] on button "Nākamā nodarbība" at bounding box center [185, 305] width 76 height 18
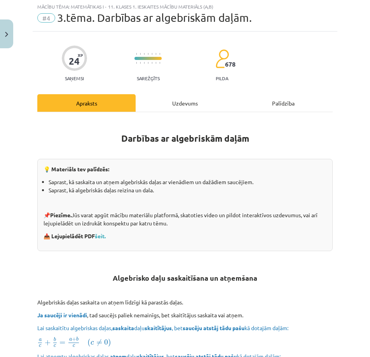
scroll to position [19, 0]
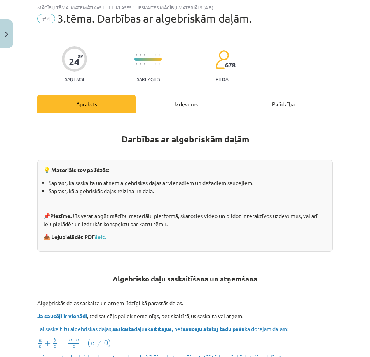
click at [160, 105] on div "Uzdevums" at bounding box center [185, 104] width 98 height 18
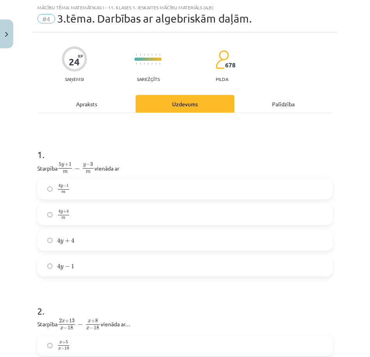
click at [77, 241] on label "4 y + 4 4 y + 4" at bounding box center [185, 239] width 294 height 19
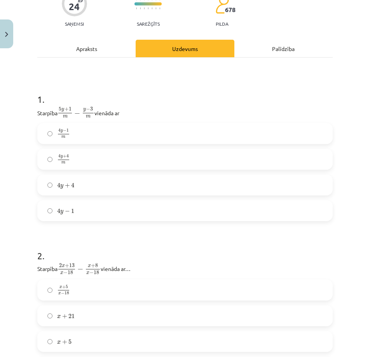
scroll to position [97, 0]
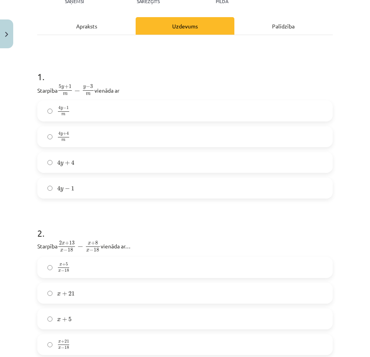
drag, startPoint x: 78, startPoint y: 274, endPoint x: 96, endPoint y: 274, distance: 17.9
click at [78, 274] on label "x + 5 x − 18 x + 5 x − 18" at bounding box center [185, 267] width 294 height 19
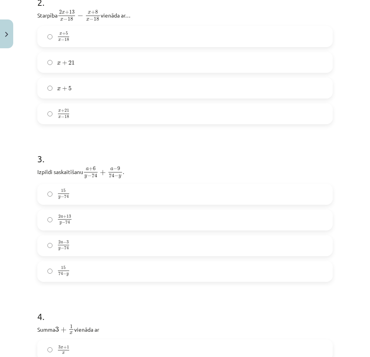
scroll to position [331, 0]
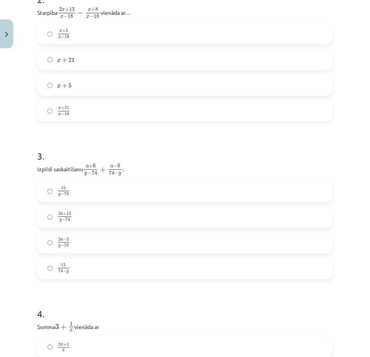
click at [87, 244] on label "2 a − 3 y − 74 2 a − 3 y − 74" at bounding box center [185, 242] width 294 height 19
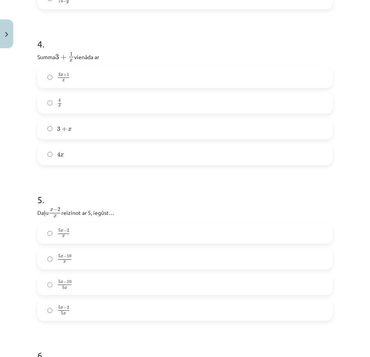
scroll to position [603, 0]
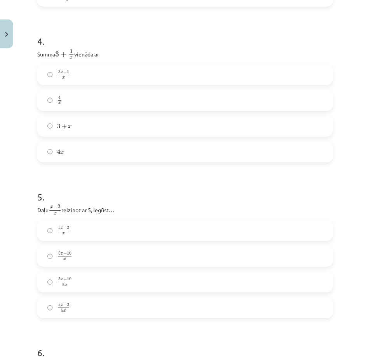
click at [68, 124] on span "3 + x" at bounding box center [64, 126] width 14 height 5
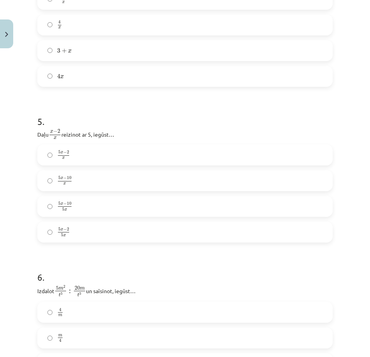
scroll to position [681, 0]
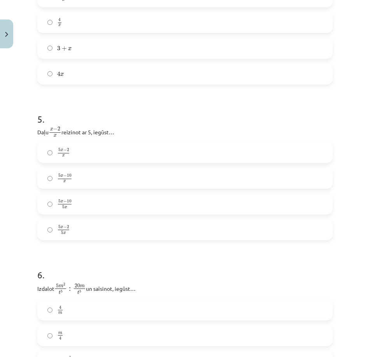
click at [73, 183] on label "5 x − 10 x 5 x − 10 x" at bounding box center [185, 177] width 294 height 19
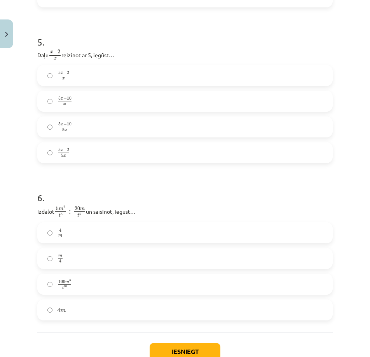
scroll to position [759, 0]
click at [76, 250] on label "m 4 m 4" at bounding box center [185, 257] width 294 height 19
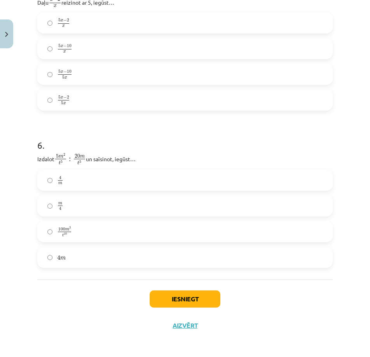
scroll to position [811, 0]
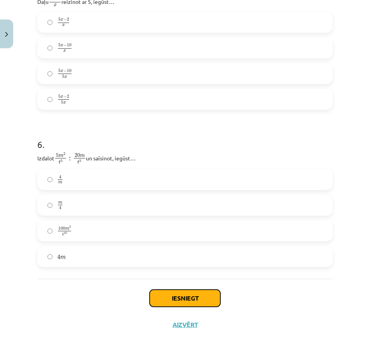
click at [181, 297] on button "Iesniegt" at bounding box center [185, 298] width 71 height 17
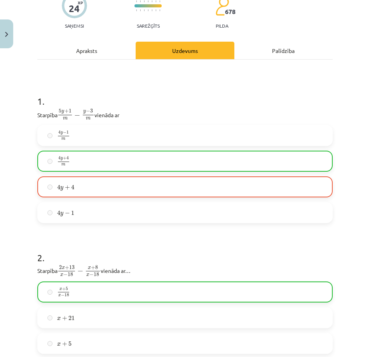
scroll to position [72, 0]
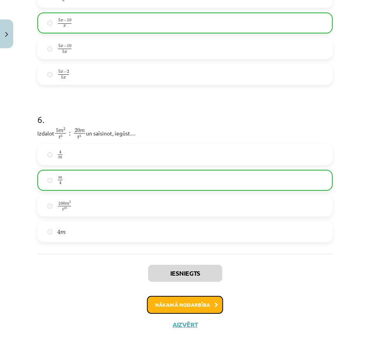
click at [190, 302] on button "Nākamā nodarbība" at bounding box center [185, 305] width 76 height 18
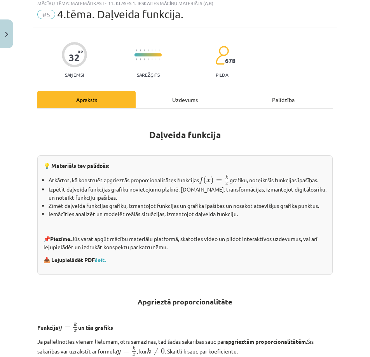
scroll to position [19, 0]
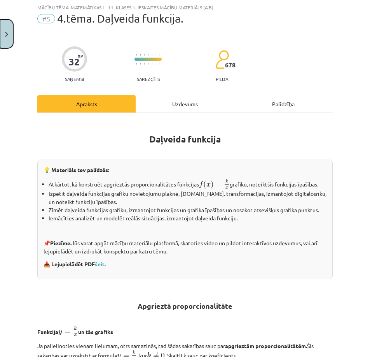
click at [6, 37] on button "Close" at bounding box center [6, 33] width 13 height 29
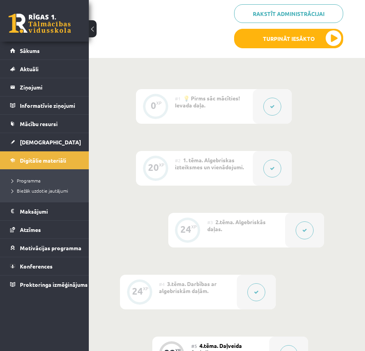
click at [272, 169] on icon at bounding box center [272, 168] width 5 height 5
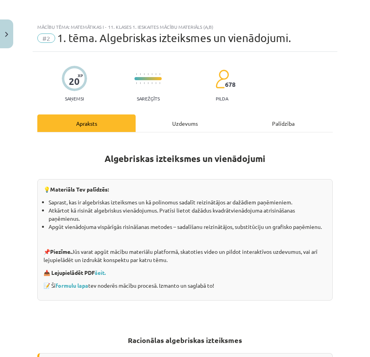
click at [193, 124] on div "Uzdevums" at bounding box center [185, 123] width 98 height 18
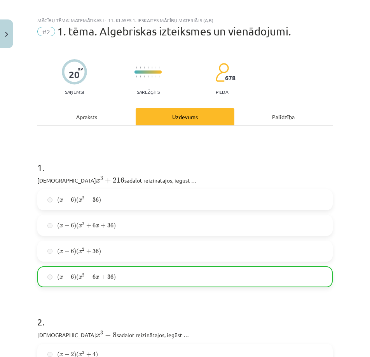
scroll to position [0, 0]
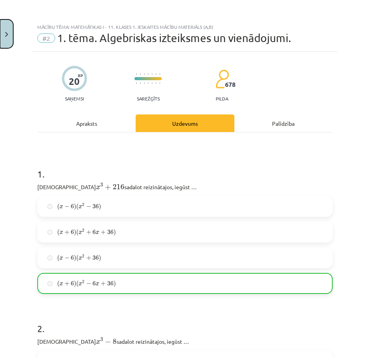
click at [11, 35] on button "Close" at bounding box center [6, 33] width 13 height 29
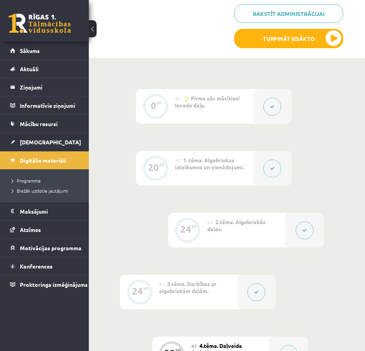
click at [273, 169] on icon at bounding box center [272, 168] width 5 height 5
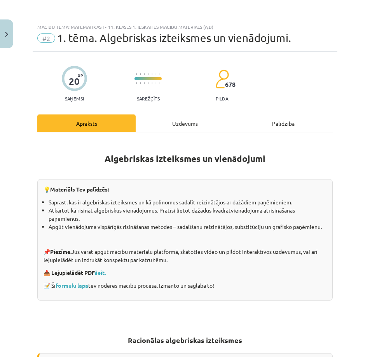
click at [197, 130] on div "Uzdevums" at bounding box center [185, 123] width 98 height 18
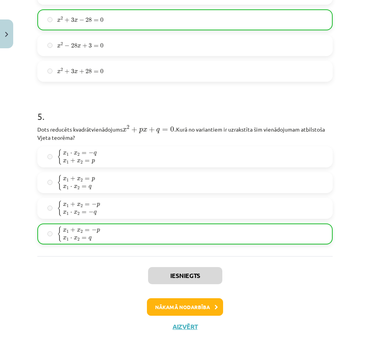
scroll to position [678, 0]
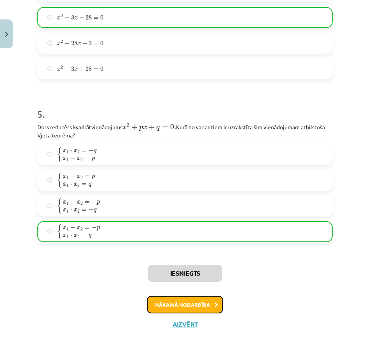
click at [181, 305] on button "Nākamā nodarbība" at bounding box center [185, 305] width 76 height 18
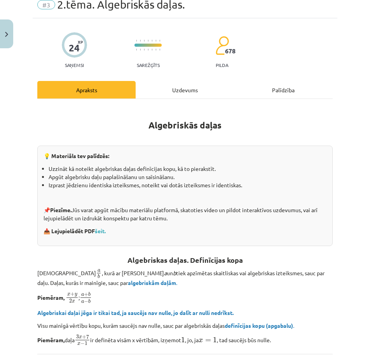
scroll to position [19, 0]
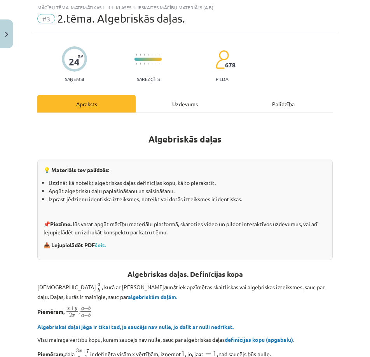
click at [201, 100] on div "Uzdevums" at bounding box center [185, 104] width 98 height 18
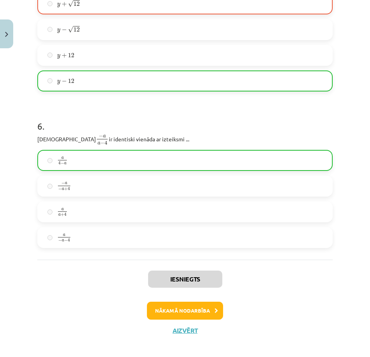
scroll to position [841, 0]
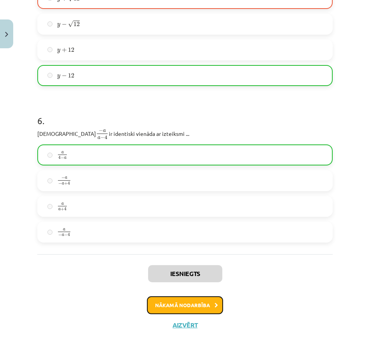
click at [197, 306] on button "Nākamā nodarbība" at bounding box center [185, 305] width 76 height 18
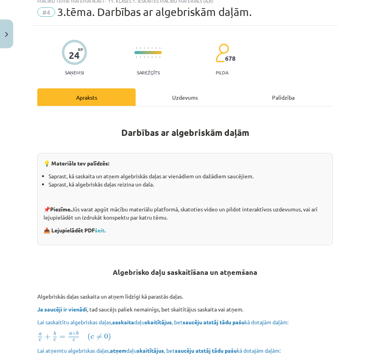
scroll to position [19, 0]
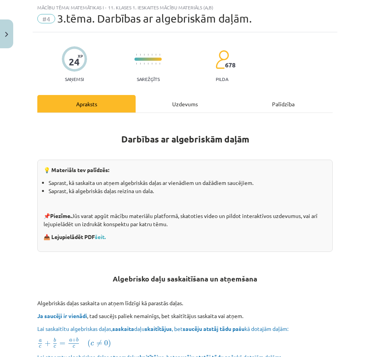
click at [181, 104] on div "Uzdevums" at bounding box center [185, 104] width 98 height 18
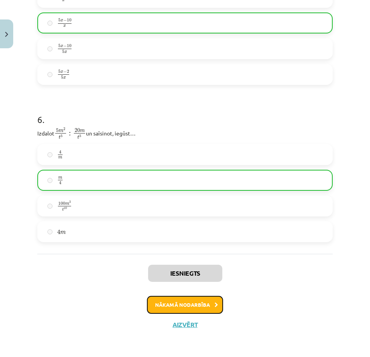
click at [173, 306] on button "Nākamā nodarbība" at bounding box center [185, 305] width 76 height 18
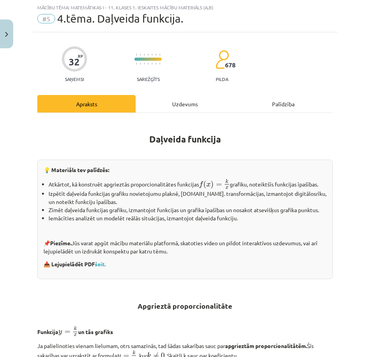
click at [177, 109] on div "Uzdevums" at bounding box center [185, 104] width 98 height 18
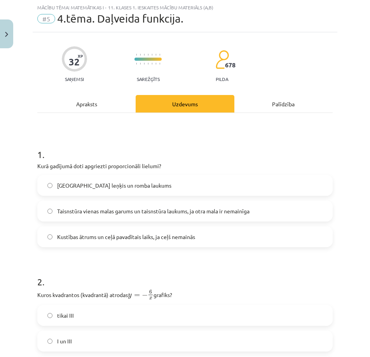
click at [62, 237] on span "Kustības ātrums un ceļā pavadītais laiks, ja ceļš nemainās" at bounding box center [126, 237] width 138 height 8
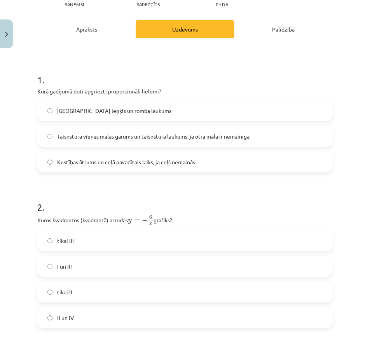
scroll to position [97, 0]
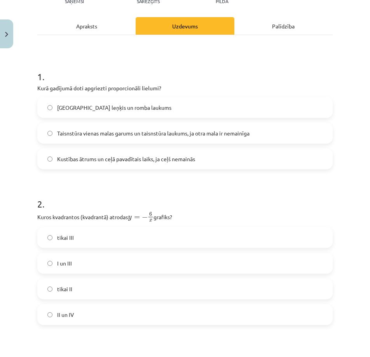
click at [77, 314] on label "II un IV" at bounding box center [185, 314] width 294 height 19
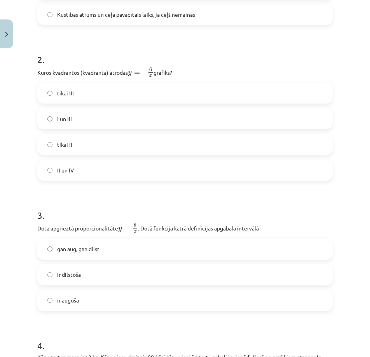
scroll to position [253, 0]
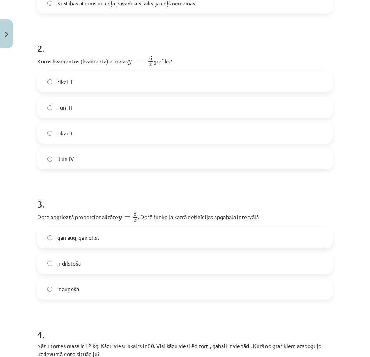
click at [71, 268] on label "ir dilstoša" at bounding box center [185, 263] width 294 height 19
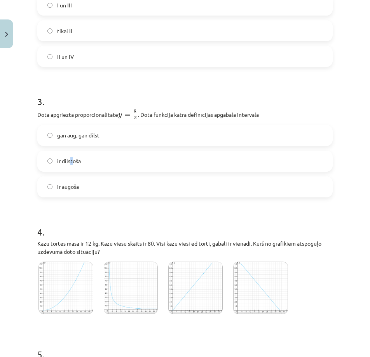
scroll to position [409, 0]
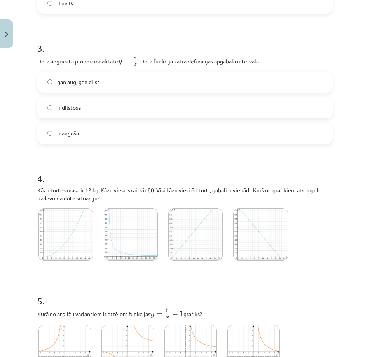
click at [95, 107] on label "ir dilstoša" at bounding box center [185, 107] width 294 height 19
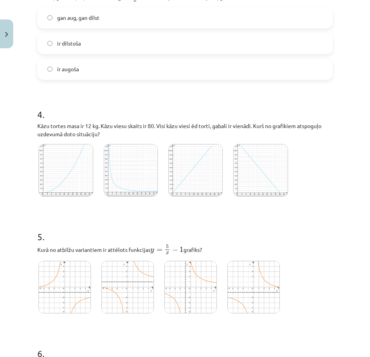
scroll to position [486, 0]
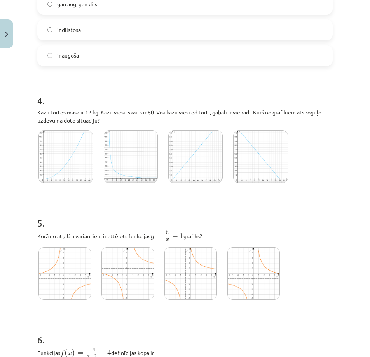
click at [135, 161] on img at bounding box center [131, 156] width 54 height 53
click at [61, 262] on img at bounding box center [65, 273] width 53 height 53
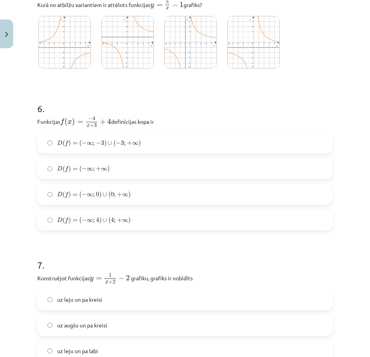
scroll to position [720, 0]
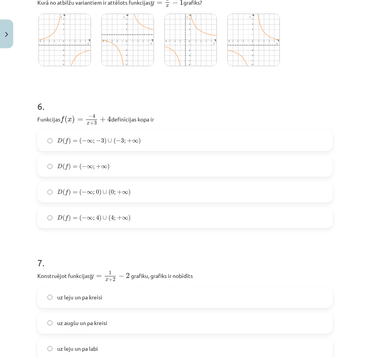
click at [112, 219] on span "4" at bounding box center [112, 217] width 3 height 5
click at [169, 167] on label "D ( f ) = ( − ∞ ; + ∞ ) D ( f ) = ( − ∞ ; + ∞ )" at bounding box center [185, 165] width 294 height 19
click at [92, 219] on span "∞" at bounding box center [90, 218] width 6 height 4
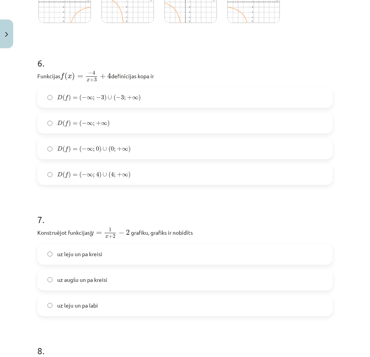
scroll to position [798, 0]
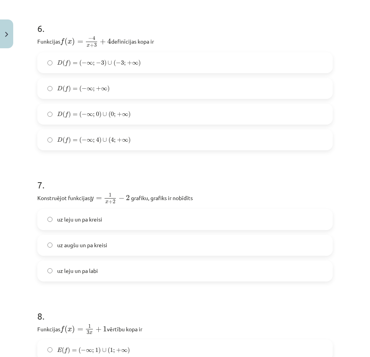
click at [81, 219] on span "uz leju un pa kreisi" at bounding box center [79, 219] width 45 height 8
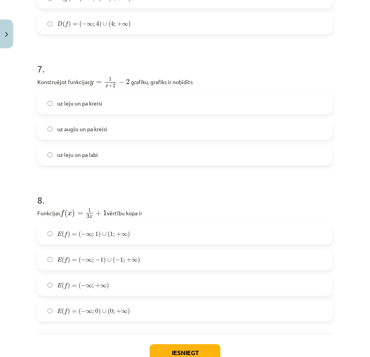
scroll to position [914, 0]
click at [84, 287] on span "E ( f ) = ( − ∞ ; + ∞ )" at bounding box center [83, 284] width 52 height 7
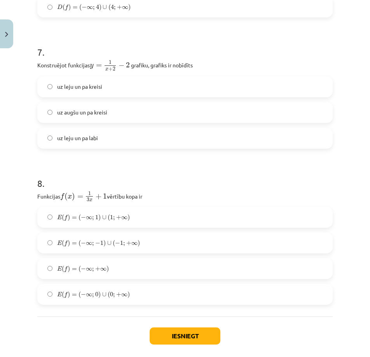
scroll to position [968, 0]
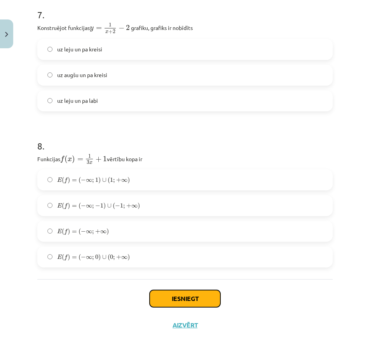
click at [181, 299] on button "Iesniegt" at bounding box center [185, 298] width 71 height 17
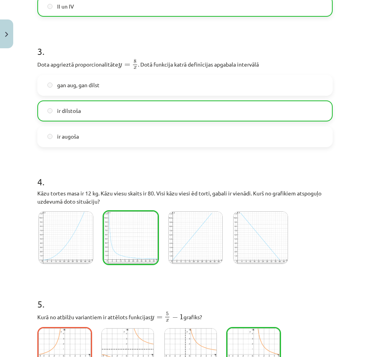
scroll to position [428, 0]
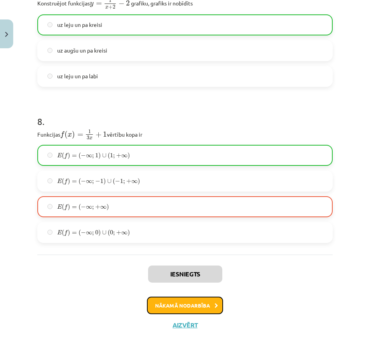
click at [193, 304] on button "Nākamā nodarbība" at bounding box center [185, 306] width 76 height 18
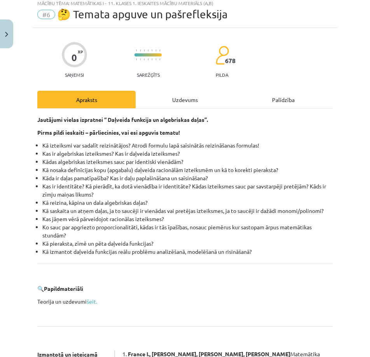
scroll to position [19, 0]
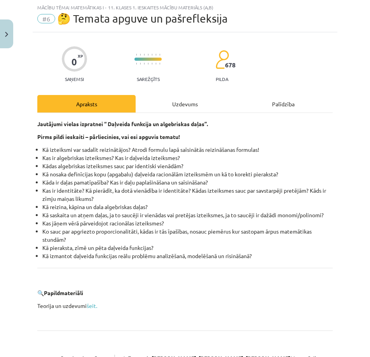
click at [186, 109] on div "Uzdevums" at bounding box center [185, 104] width 98 height 18
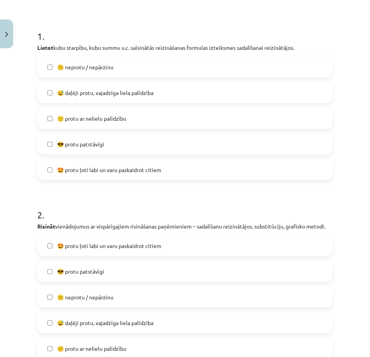
scroll to position [136, 0]
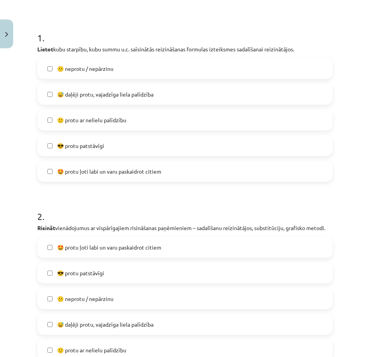
click at [157, 93] on label "😅 daļēji protu, vajadzīga liela palīdzība" at bounding box center [185, 93] width 294 height 19
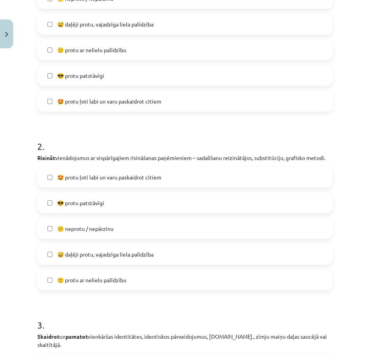
scroll to position [253, 0]
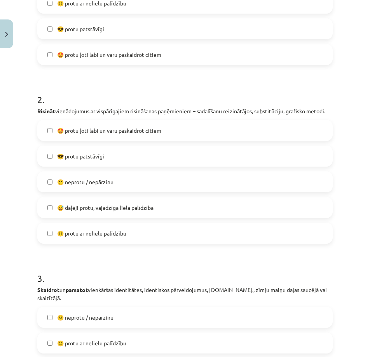
click at [112, 217] on label "😅 daļēji protu, vajadzīga liela palīdzība" at bounding box center [185, 207] width 294 height 19
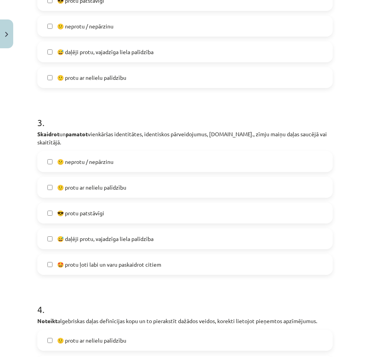
click at [105, 237] on span "😅 daļēji protu, vajadzīga liela palīdzība" at bounding box center [105, 239] width 97 height 8
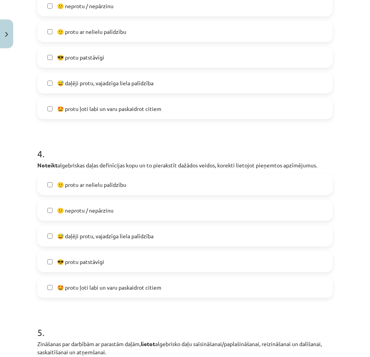
click at [93, 238] on span "😅 daļēji protu, vajadzīga liela palīdzība" at bounding box center [105, 236] width 97 height 8
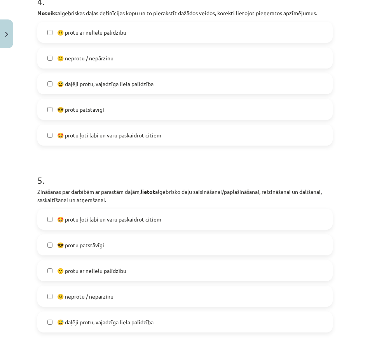
scroll to position [720, 0]
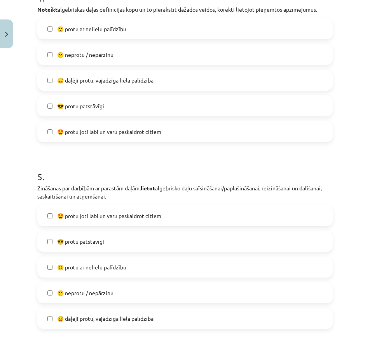
click at [76, 321] on span "😅 daļēji protu, vajadzīga liela palīdzība" at bounding box center [105, 318] width 97 height 8
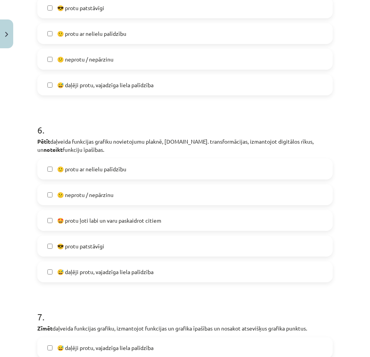
click at [114, 273] on span "😅 daļēji protu, vajadzīga liela palīdzība" at bounding box center [105, 272] width 97 height 8
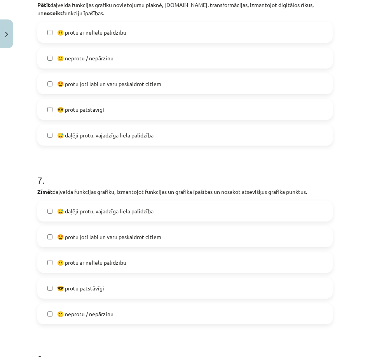
scroll to position [1109, 0]
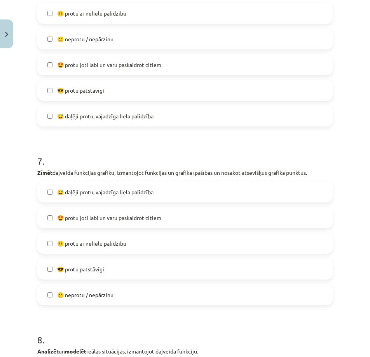
click at [109, 194] on span "😅 daļēji protu, vajadzīga liela palīdzība" at bounding box center [105, 192] width 97 height 8
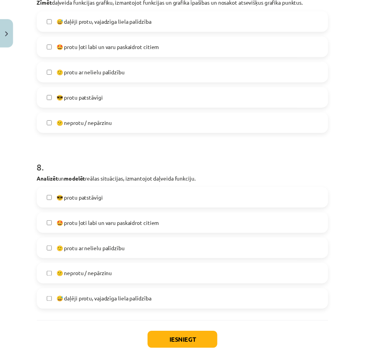
scroll to position [1326, 0]
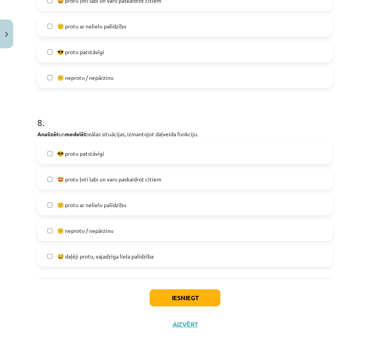
drag, startPoint x: 88, startPoint y: 253, endPoint x: 101, endPoint y: 271, distance: 21.9
click at [88, 253] on span "😅 daļēji protu, vajadzīga liela palīdzība" at bounding box center [105, 256] width 97 height 8
click at [186, 301] on button "Iesniegt" at bounding box center [185, 297] width 71 height 17
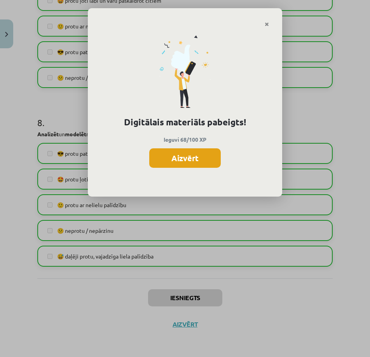
click at [195, 155] on button "Aizvērt" at bounding box center [185, 157] width 72 height 19
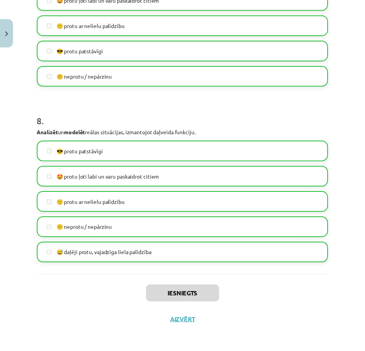
scroll to position [1334, 0]
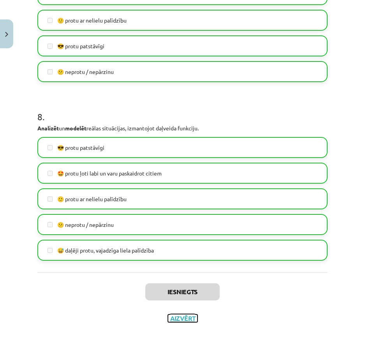
click at [179, 322] on button "Aizvērt" at bounding box center [183, 318] width 30 height 8
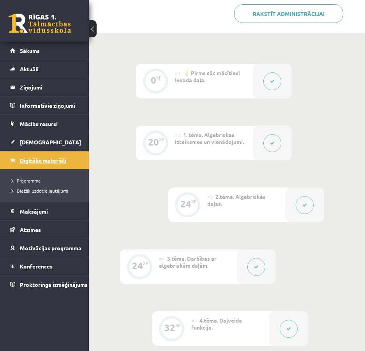
click at [22, 160] on span "Digitālie materiāli" at bounding box center [43, 160] width 46 height 7
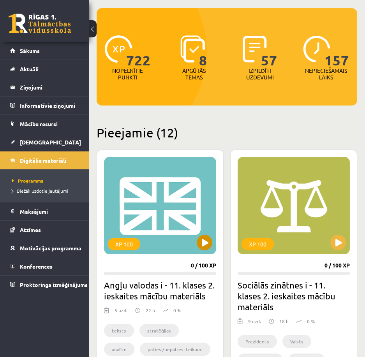
scroll to position [78, 0]
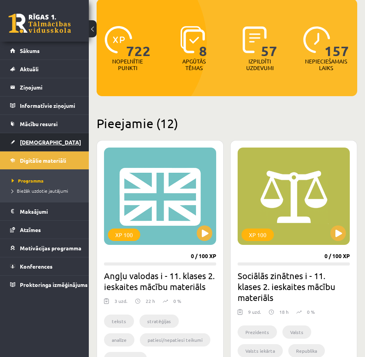
click at [37, 137] on link "[DEMOGRAPHIC_DATA]" at bounding box center [44, 142] width 69 height 18
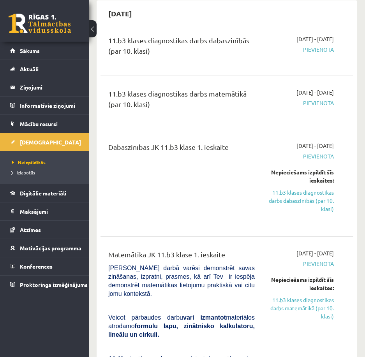
scroll to position [78, 0]
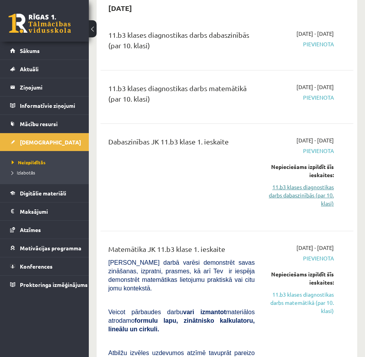
click at [323, 195] on link "11.b3 klases diagnostikas darbs dabaszinībās (par 10. klasi)" at bounding box center [299, 195] width 67 height 25
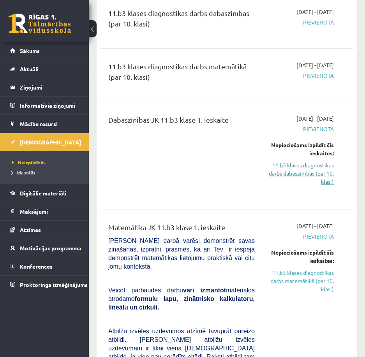
click at [314, 172] on link "11.b3 klases diagnostikas darbs dabaszinībās (par 10. klasi)" at bounding box center [299, 173] width 67 height 25
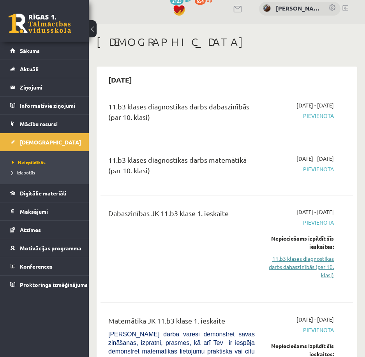
scroll to position [0, 0]
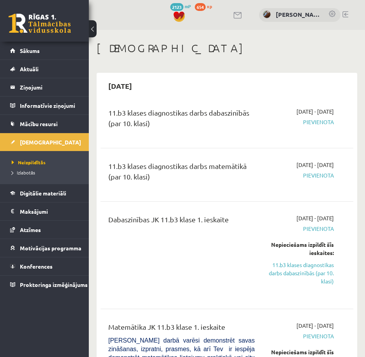
click at [321, 273] on link "11.b3 klases diagnostikas darbs dabaszinībās (par 10. klasi)" at bounding box center [299, 273] width 67 height 25
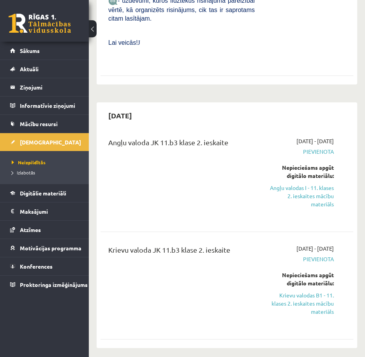
scroll to position [683, 0]
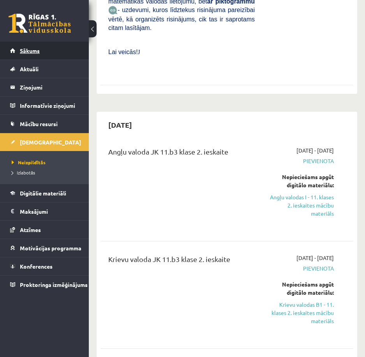
click at [46, 49] on link "Sākums" at bounding box center [44, 51] width 69 height 18
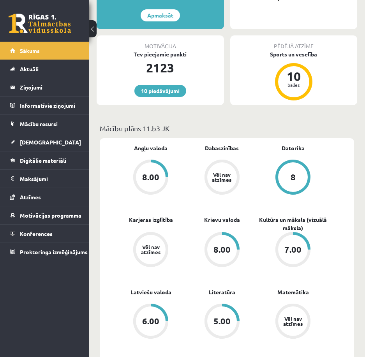
scroll to position [195, 0]
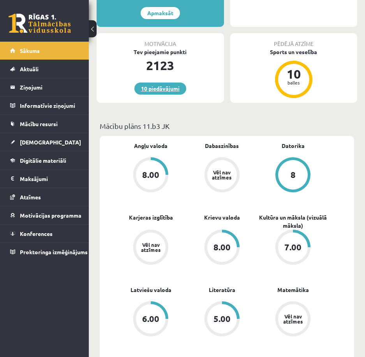
click at [144, 91] on link "10 piedāvājumi" at bounding box center [160, 88] width 52 height 12
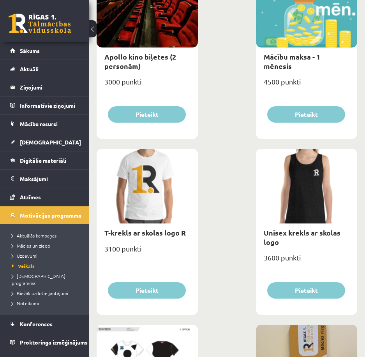
scroll to position [506, 0]
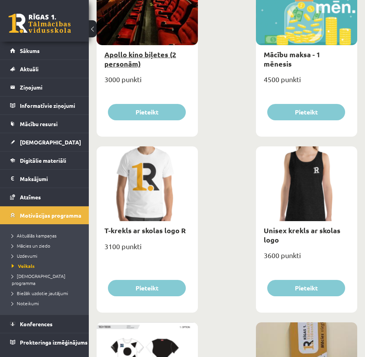
click at [114, 55] on link "Apollo kino biļetes (2 personām)" at bounding box center [140, 59] width 72 height 18
type input "*"
select select "**********"
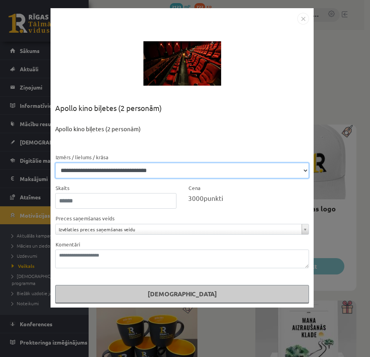
click at [200, 165] on select "**********" at bounding box center [182, 171] width 254 height 16
click at [190, 171] on select "**********" at bounding box center [182, 171] width 254 height 16
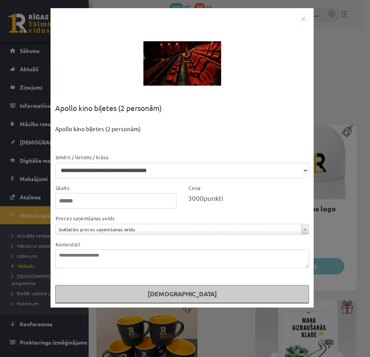
click at [308, 20] on img "Close" at bounding box center [304, 19] width 12 height 12
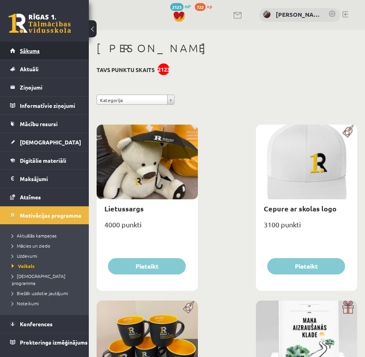
click at [33, 54] on link "Sākums" at bounding box center [44, 51] width 69 height 18
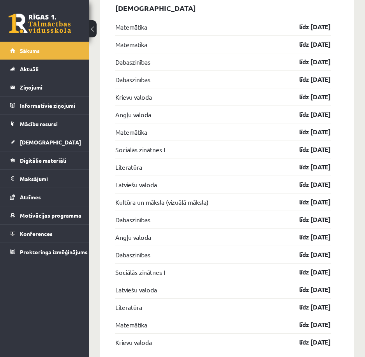
scroll to position [856, 0]
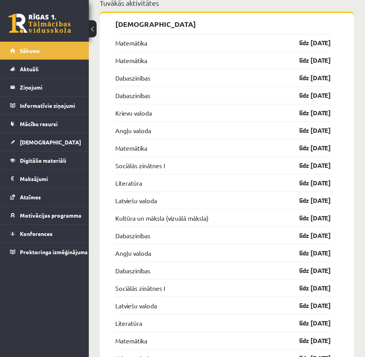
click at [45, 274] on div "10 Dāvanas 2123 mP 722 xp [PERSON_NAME] [PERSON_NAME] Sākums Aktuāli Kā mācītie…" at bounding box center [44, 178] width 89 height 357
